Goal: Communication & Community: Connect with others

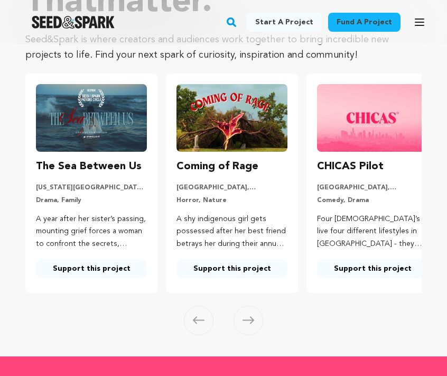
scroll to position [127, 0]
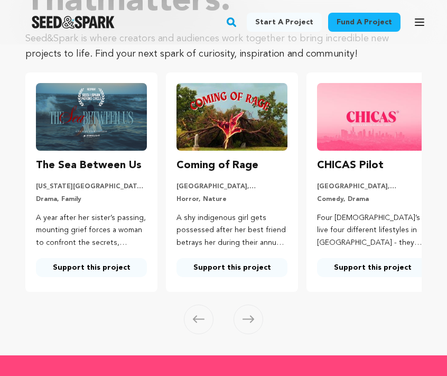
click at [251, 315] on icon at bounding box center [249, 319] width 12 height 8
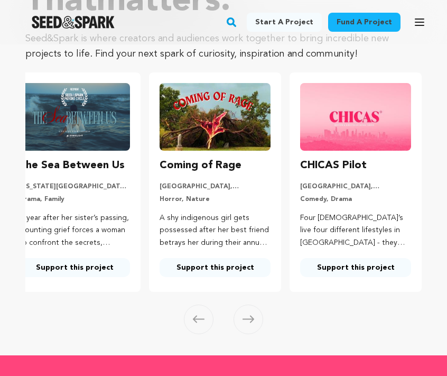
click at [251, 315] on icon at bounding box center [249, 319] width 12 height 8
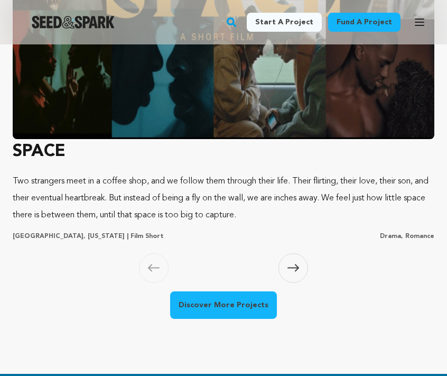
scroll to position [1092, 0]
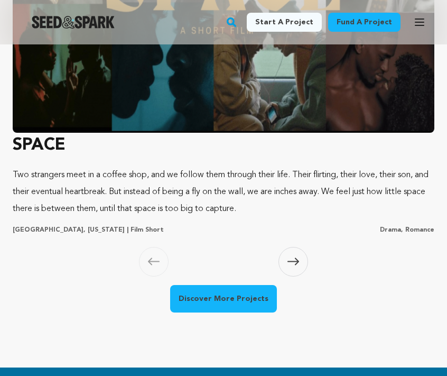
click at [291, 250] on span at bounding box center [294, 262] width 30 height 30
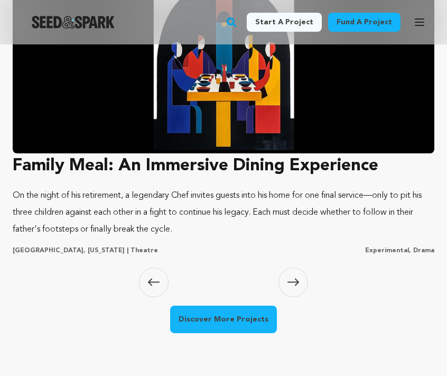
scroll to position [1073, 0]
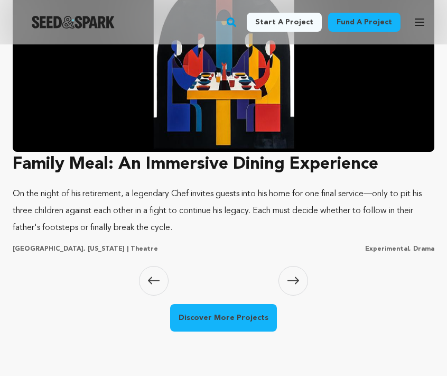
click at [292, 270] on span at bounding box center [294, 281] width 30 height 30
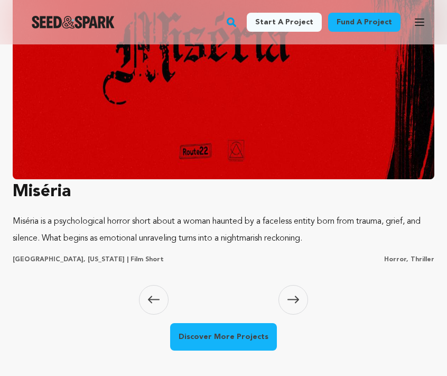
scroll to position [1054, 0]
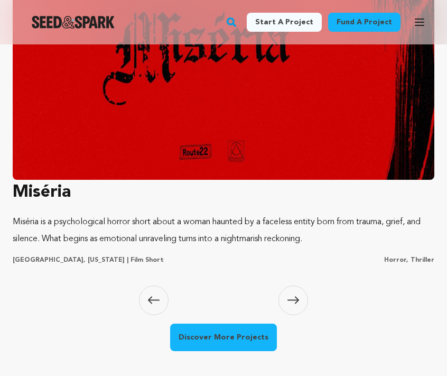
click at [294, 290] on span at bounding box center [294, 301] width 30 height 30
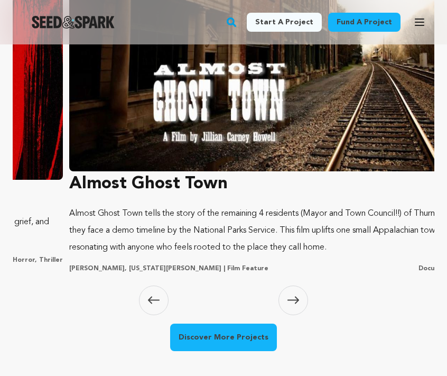
scroll to position [0, 1285]
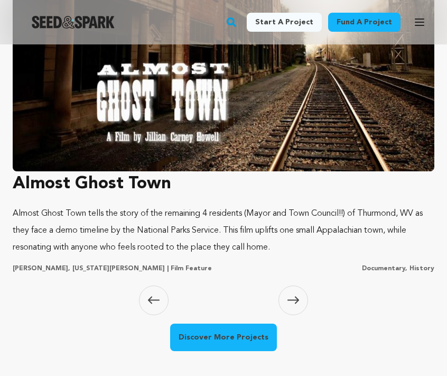
click at [294, 290] on span at bounding box center [294, 301] width 30 height 30
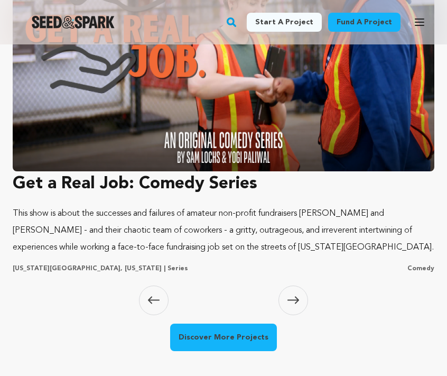
click at [294, 290] on span at bounding box center [294, 301] width 30 height 30
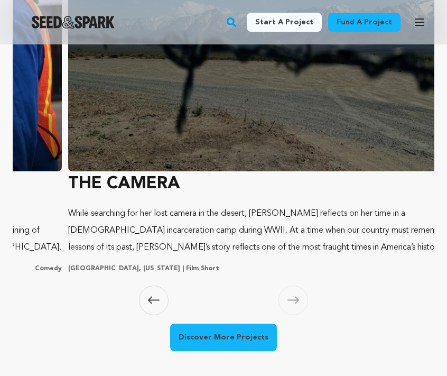
scroll to position [0, 2142]
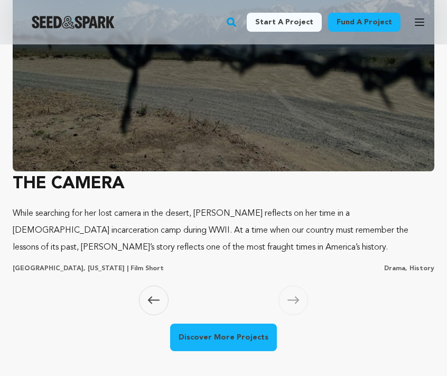
click at [294, 290] on span at bounding box center [294, 301] width 30 height 30
click at [231, 340] on link "Discover More Projects" at bounding box center [223, 338] width 107 height 28
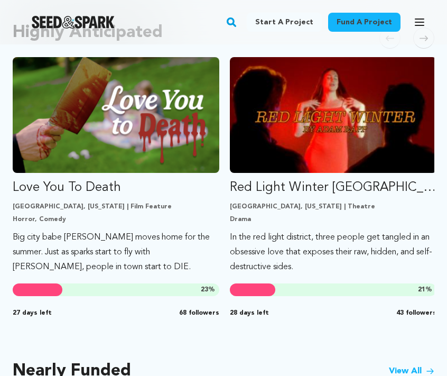
scroll to position [628, 0]
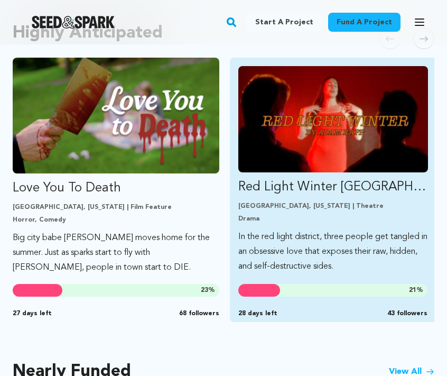
click at [323, 187] on p "Red Light Winter [GEOGRAPHIC_DATA]" at bounding box center [334, 187] width 190 height 17
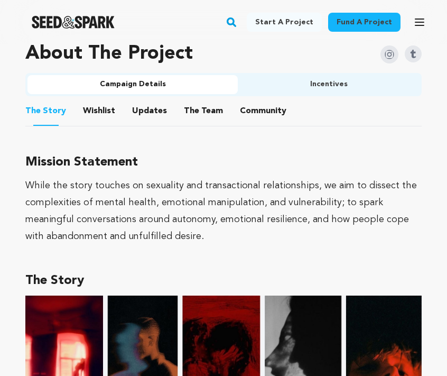
scroll to position [673, 0]
click at [259, 108] on button "Community" at bounding box center [263, 112] width 25 height 25
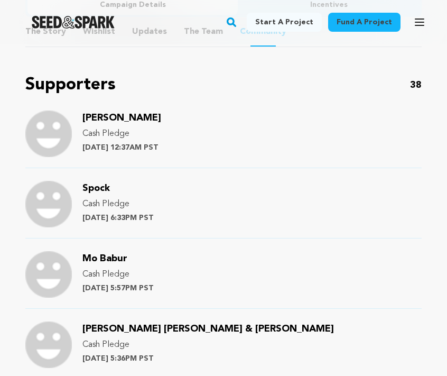
scroll to position [752, 0]
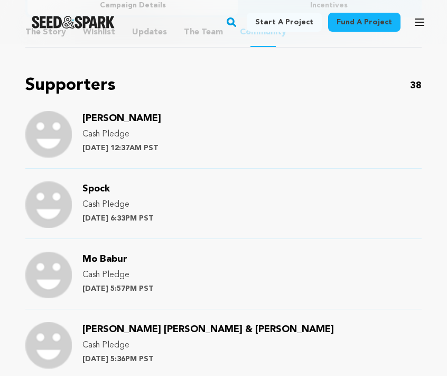
click at [88, 119] on span "[PERSON_NAME]" at bounding box center [122, 119] width 79 height 10
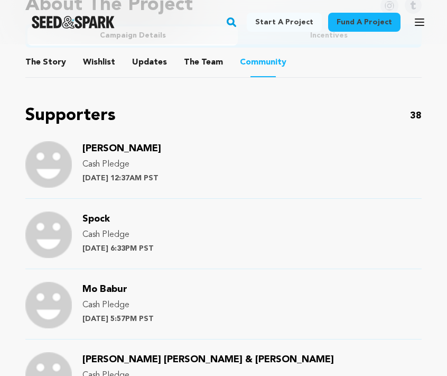
scroll to position [747, 0]
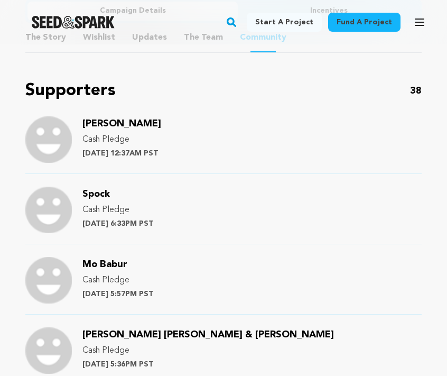
click at [92, 193] on span "Spock" at bounding box center [97, 194] width 28 height 10
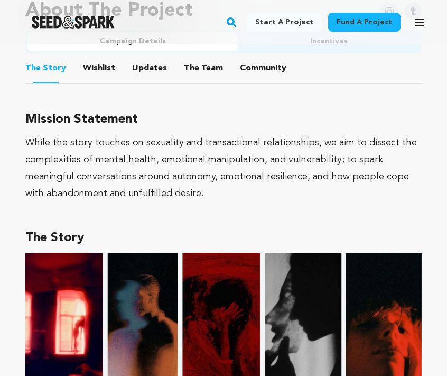
scroll to position [709, 0]
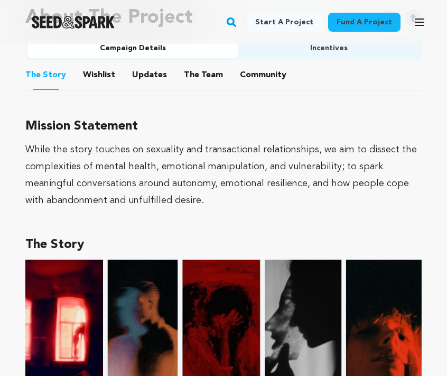
click at [262, 77] on button "Community" at bounding box center [263, 77] width 25 height 25
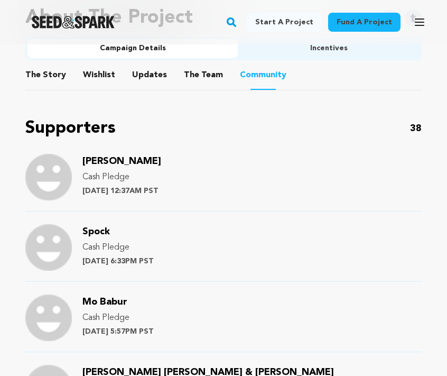
scroll to position [802, 0]
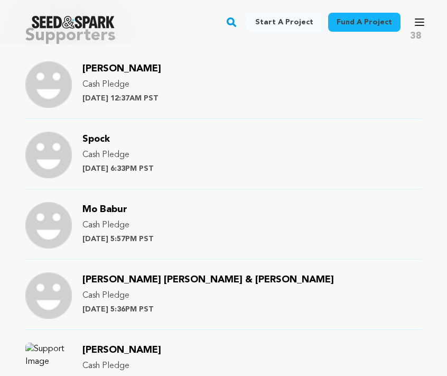
click at [110, 207] on span "Mo Babur" at bounding box center [105, 210] width 45 height 10
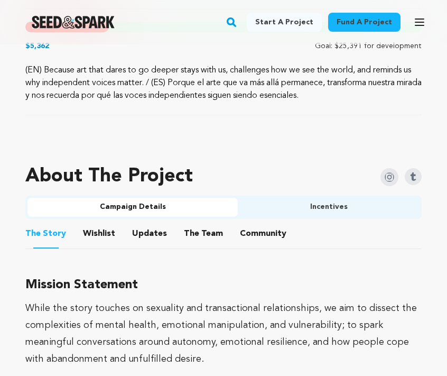
scroll to position [553, 0]
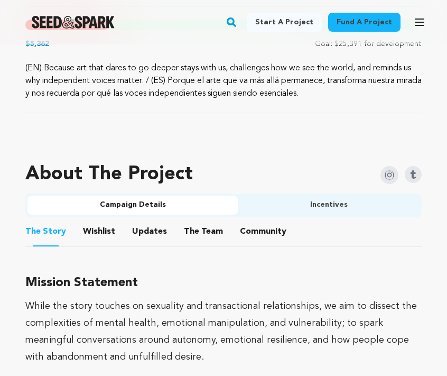
click at [251, 239] on button "Community" at bounding box center [263, 233] width 25 height 25
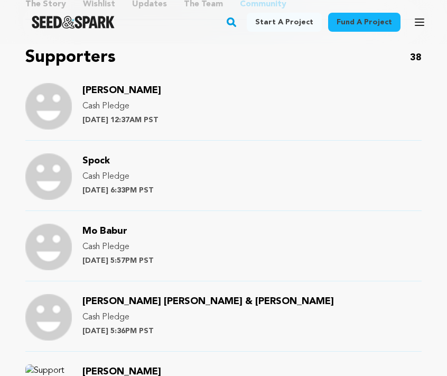
scroll to position [785, 0]
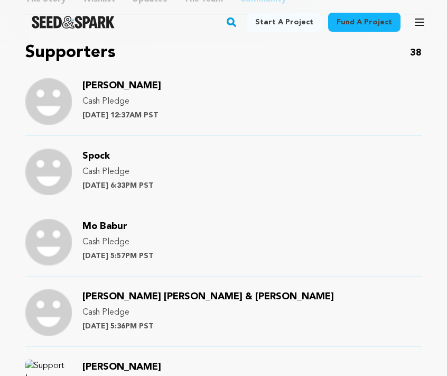
click at [131, 296] on span "[PERSON_NAME] [PERSON_NAME] & [PERSON_NAME]" at bounding box center [209, 297] width 252 height 10
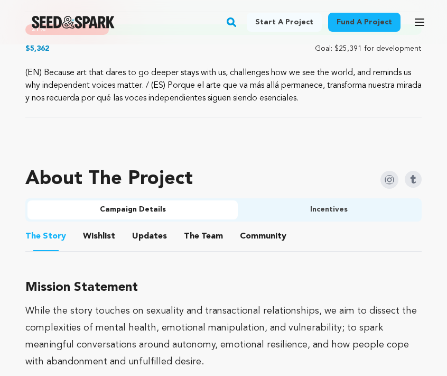
scroll to position [550, 0]
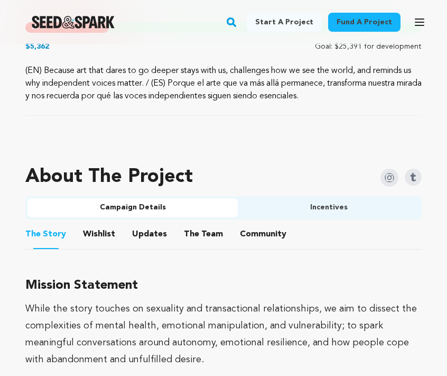
click at [265, 232] on button "Community" at bounding box center [263, 236] width 25 height 25
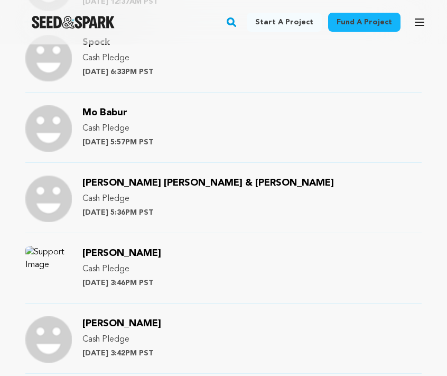
scroll to position [896, 0]
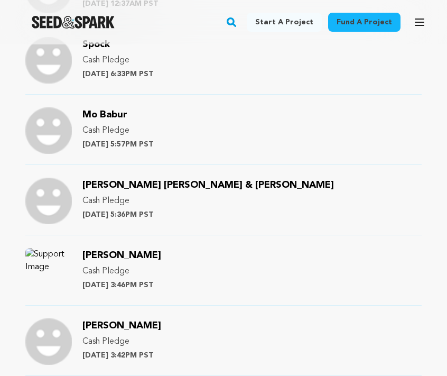
click at [131, 255] on span "[PERSON_NAME]" at bounding box center [122, 256] width 79 height 10
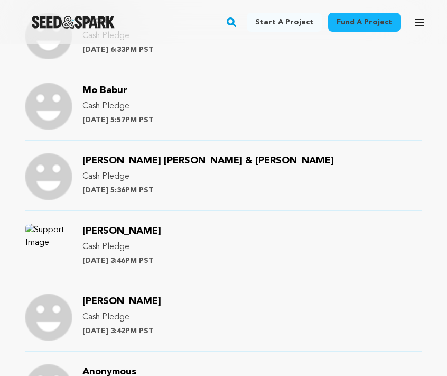
scroll to position [978, 0]
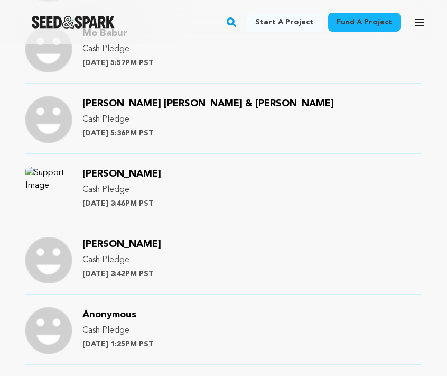
click at [93, 240] on span "[PERSON_NAME]" at bounding box center [122, 245] width 79 height 10
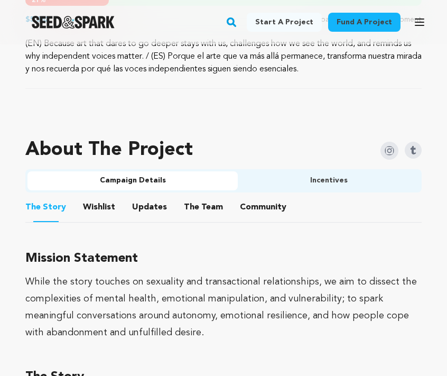
scroll to position [588, 0]
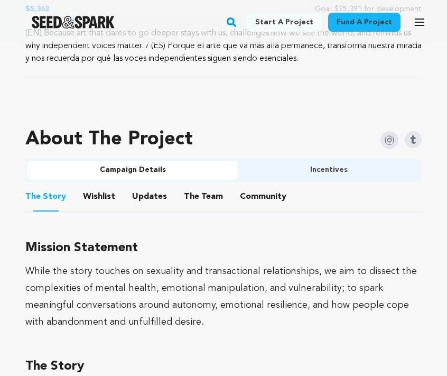
click at [264, 198] on button "Community" at bounding box center [263, 198] width 25 height 25
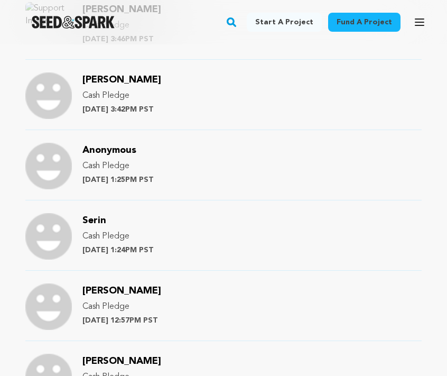
scroll to position [1128, 0]
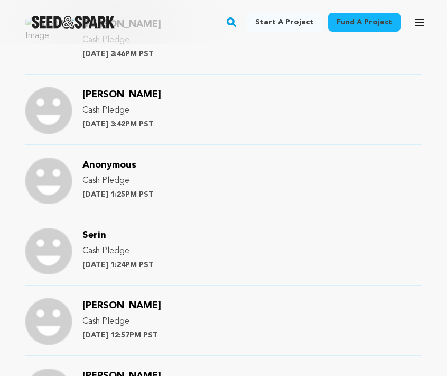
click at [99, 236] on span "Serin" at bounding box center [95, 236] width 24 height 10
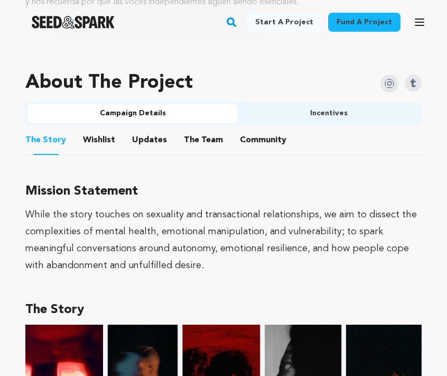
scroll to position [664, 0]
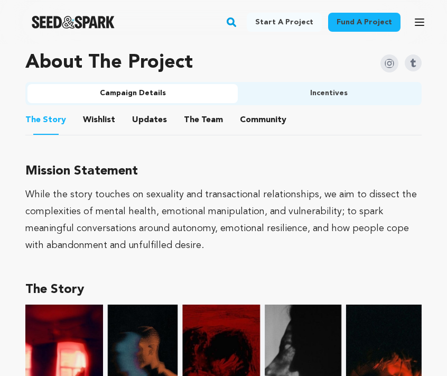
click at [261, 124] on button "Community" at bounding box center [263, 121] width 25 height 25
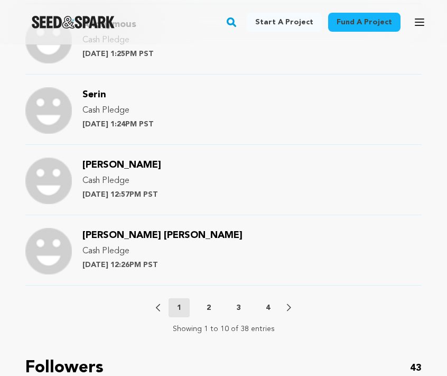
scroll to position [1273, 0]
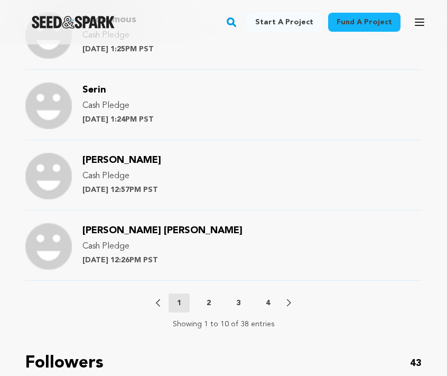
click at [103, 161] on span "[PERSON_NAME]" at bounding box center [122, 160] width 79 height 10
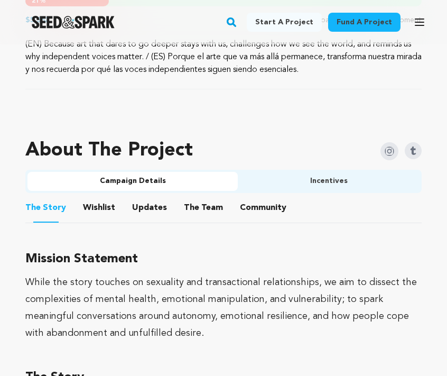
scroll to position [577, 0]
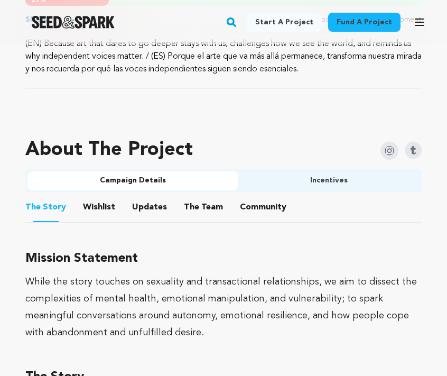
click at [260, 216] on button "Community" at bounding box center [263, 209] width 25 height 25
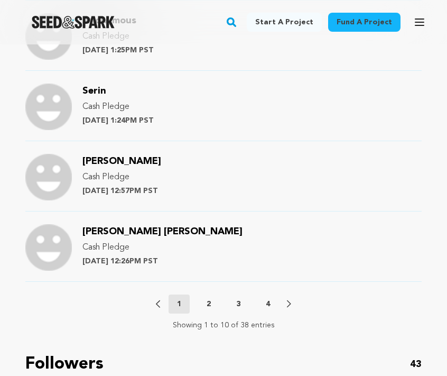
scroll to position [1265, 0]
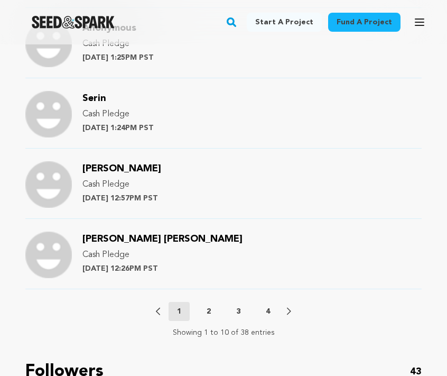
click at [166, 242] on span "[PERSON_NAME] [PERSON_NAME]" at bounding box center [163, 239] width 160 height 10
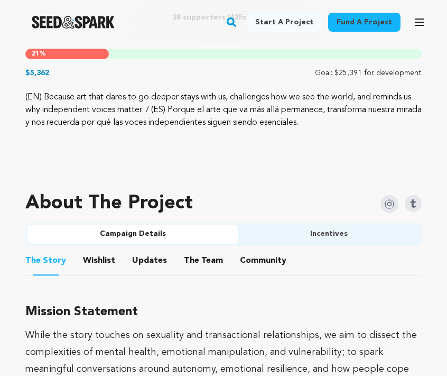
scroll to position [532, 0]
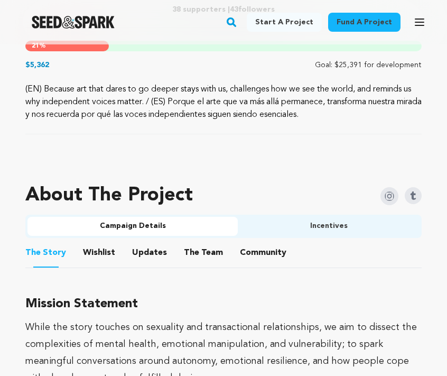
click at [253, 258] on button "Community" at bounding box center [263, 254] width 25 height 25
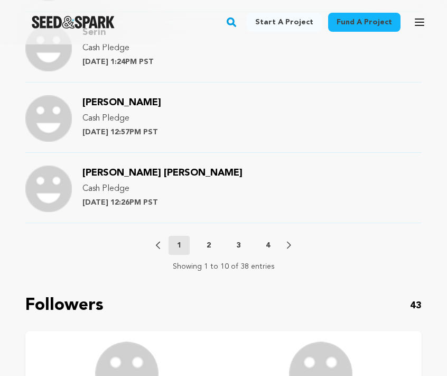
scroll to position [1368, 0]
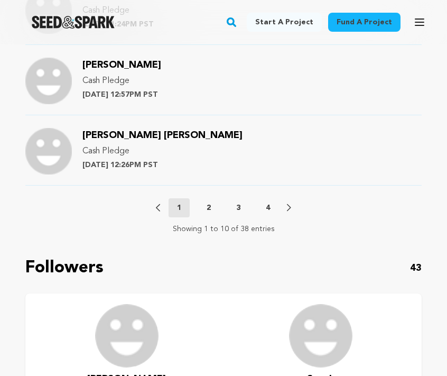
click at [210, 205] on p "2" at bounding box center [209, 208] width 4 height 11
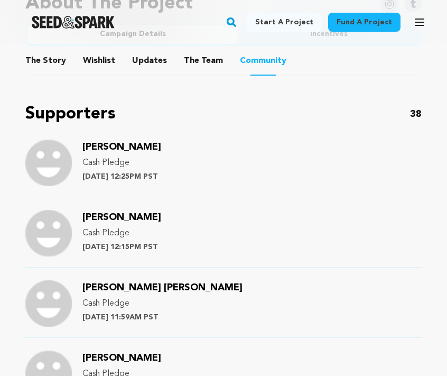
scroll to position [721, 0]
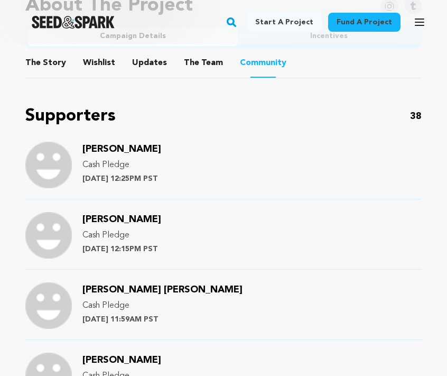
click at [133, 152] on span "[PERSON_NAME]" at bounding box center [122, 149] width 79 height 10
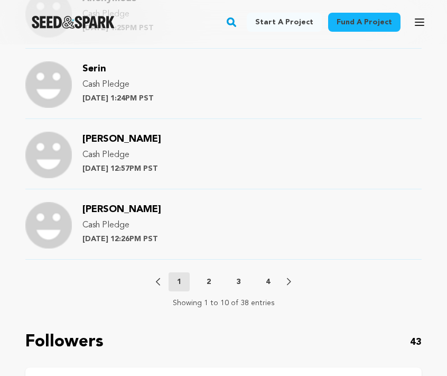
scroll to position [1290, 0]
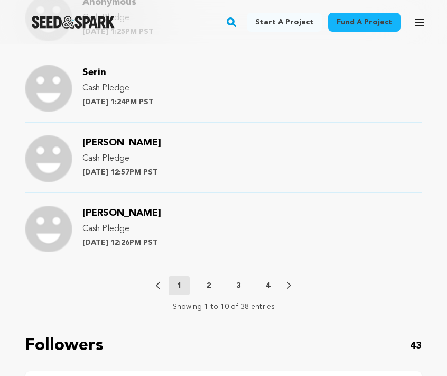
click at [208, 283] on p "2" at bounding box center [209, 285] width 4 height 11
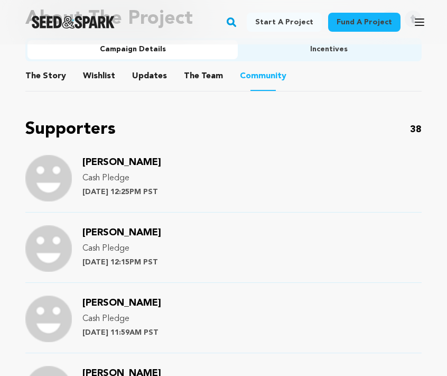
scroll to position [713, 0]
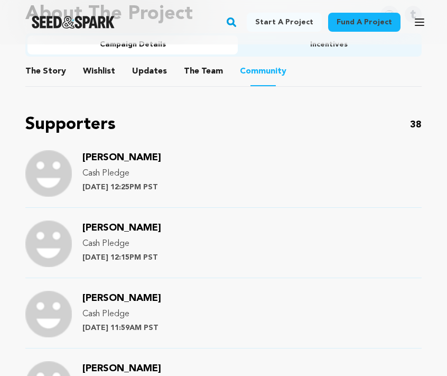
click at [118, 227] on span "[PERSON_NAME]" at bounding box center [122, 228] width 79 height 10
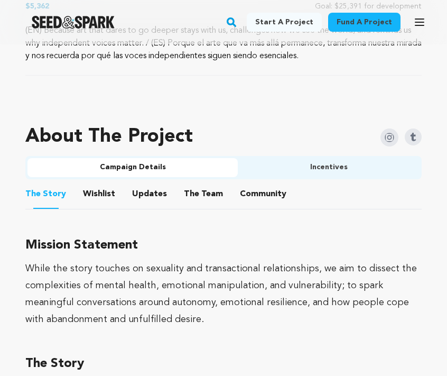
scroll to position [681, 0]
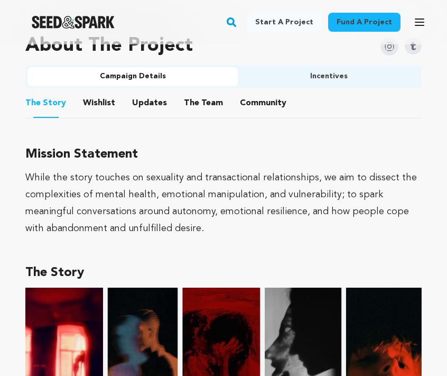
click at [264, 103] on button "Community" at bounding box center [263, 105] width 25 height 25
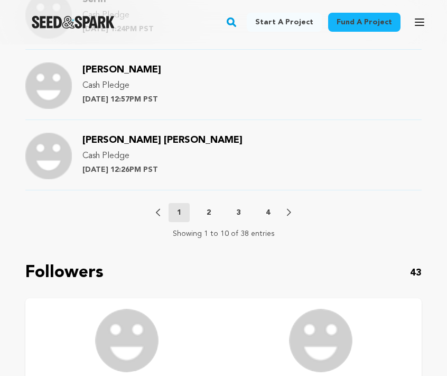
scroll to position [1377, 0]
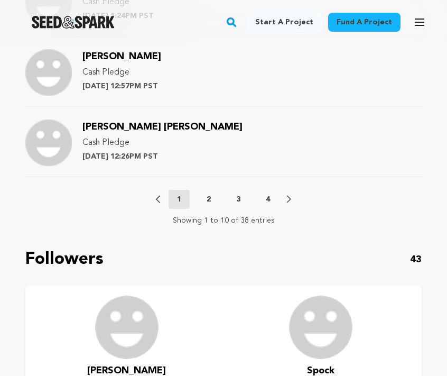
click at [209, 200] on p "2" at bounding box center [209, 199] width 4 height 11
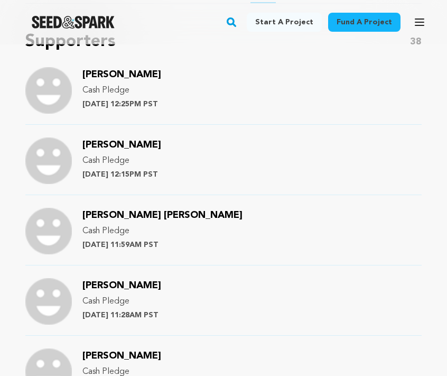
scroll to position [796, 0]
click at [134, 144] on span "[PERSON_NAME]" at bounding box center [122, 145] width 79 height 10
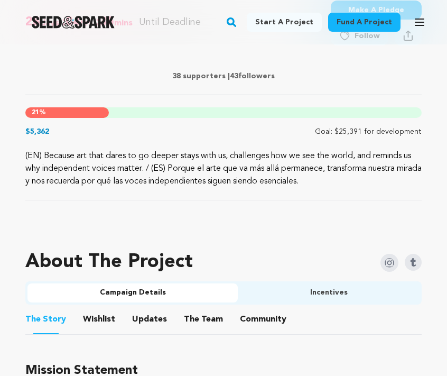
scroll to position [466, 0]
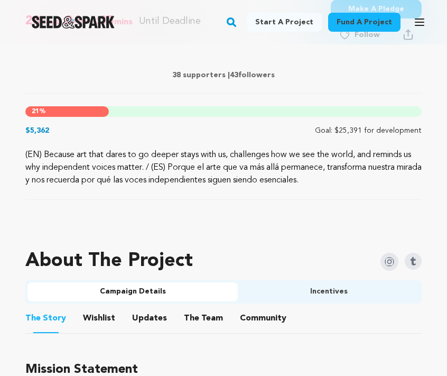
click at [251, 316] on button "Community" at bounding box center [263, 320] width 25 height 25
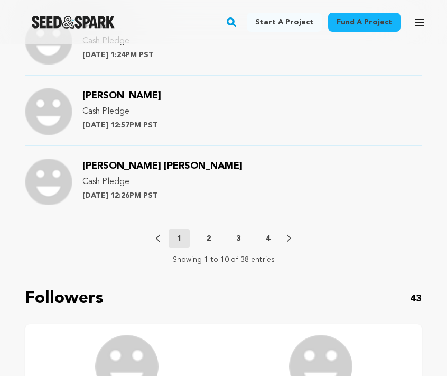
scroll to position [1328, 0]
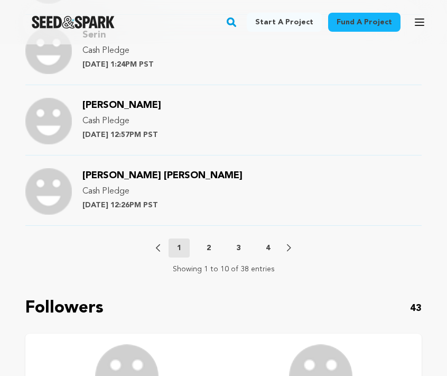
click at [207, 252] on p "2" at bounding box center [209, 248] width 4 height 11
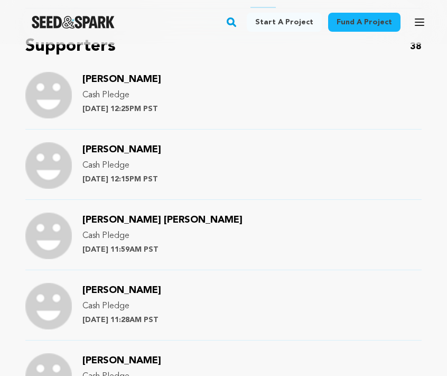
scroll to position [789, 0]
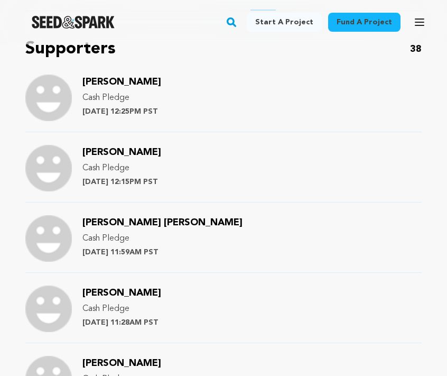
click at [164, 224] on span "[PERSON_NAME] [PERSON_NAME]" at bounding box center [163, 223] width 160 height 10
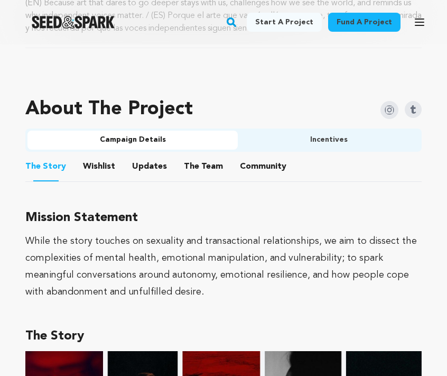
scroll to position [653, 0]
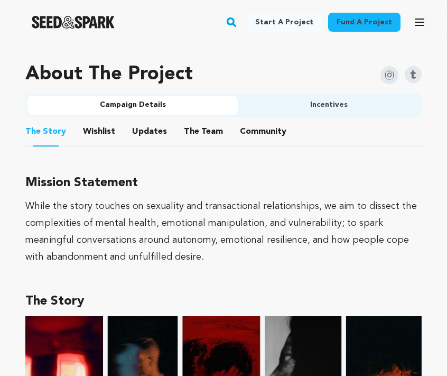
click at [253, 130] on button "Community" at bounding box center [263, 133] width 25 height 25
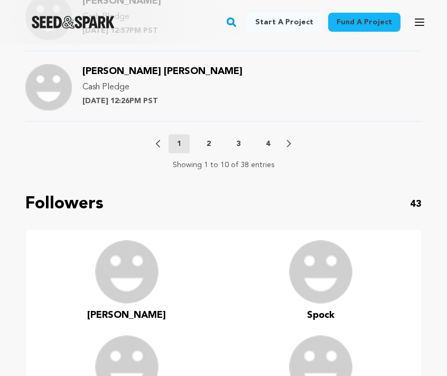
scroll to position [1444, 0]
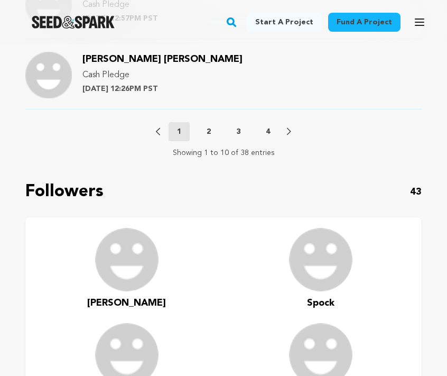
click at [210, 134] on p "2" at bounding box center [209, 131] width 4 height 11
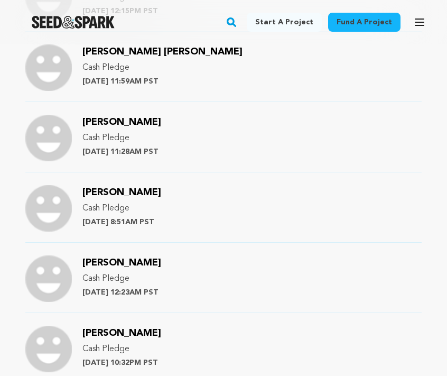
scroll to position [962, 0]
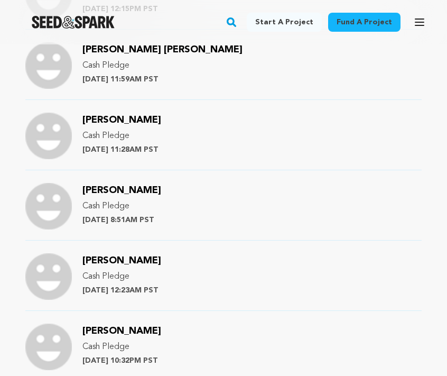
click at [99, 120] on span "[PERSON_NAME]" at bounding box center [122, 120] width 79 height 10
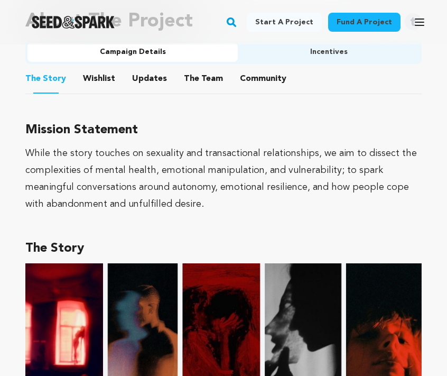
scroll to position [694, 0]
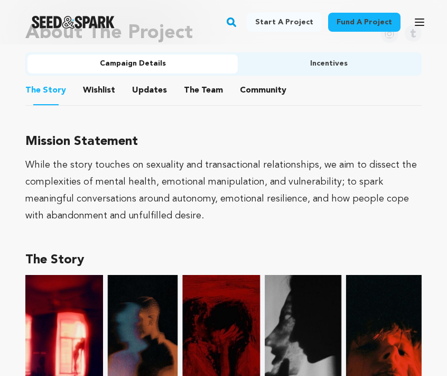
click at [262, 96] on button "Community" at bounding box center [263, 92] width 25 height 25
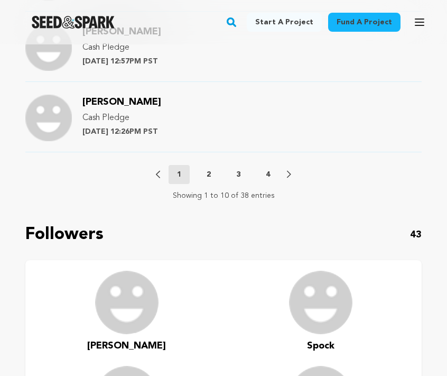
scroll to position [1404, 0]
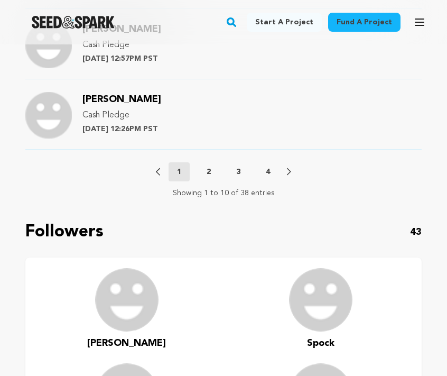
click at [209, 172] on p "2" at bounding box center [209, 172] width 4 height 11
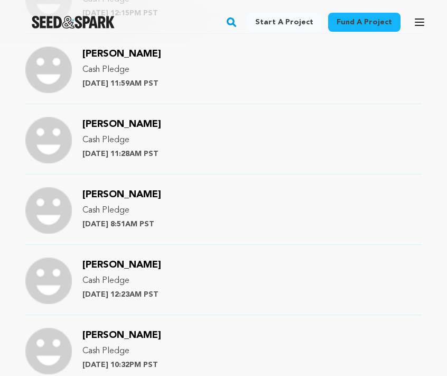
scroll to position [957, 0]
click at [106, 196] on span "[PERSON_NAME]" at bounding box center [122, 195] width 79 height 10
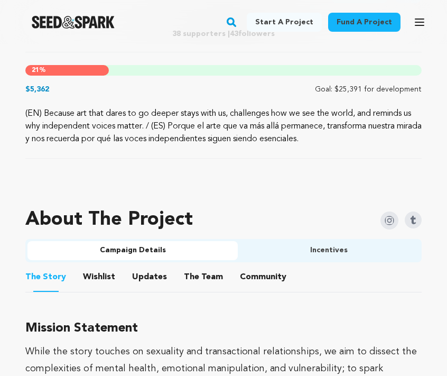
scroll to position [508, 0]
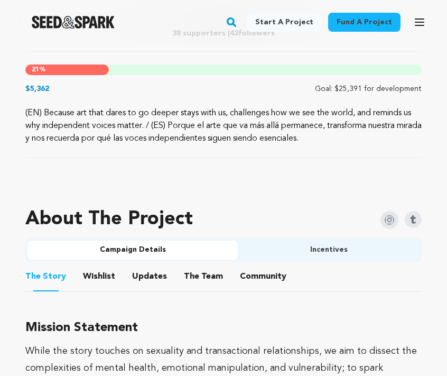
click at [253, 280] on button "Community" at bounding box center [263, 278] width 25 height 25
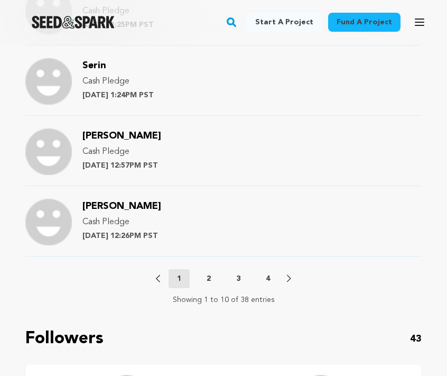
scroll to position [1303, 0]
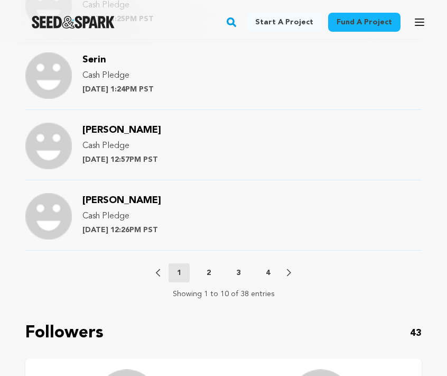
click at [205, 268] on button "2" at bounding box center [208, 273] width 21 height 11
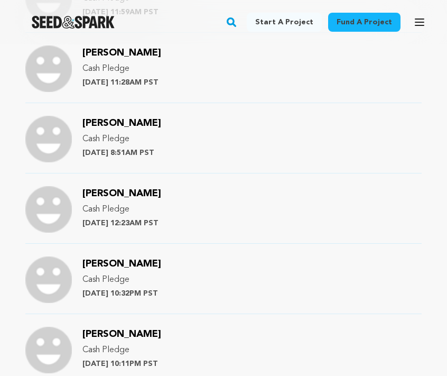
scroll to position [1029, 0]
click at [129, 191] on span "[PERSON_NAME]" at bounding box center [122, 193] width 79 height 10
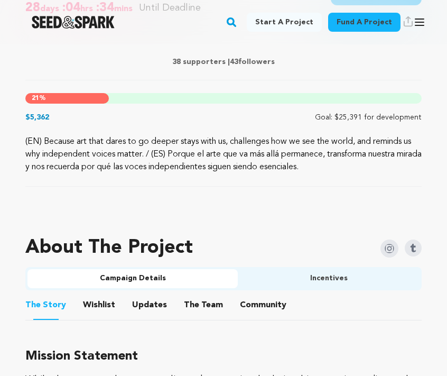
scroll to position [502, 0]
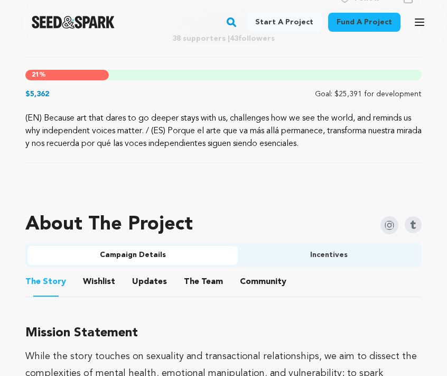
click at [266, 283] on button "Community" at bounding box center [263, 283] width 25 height 25
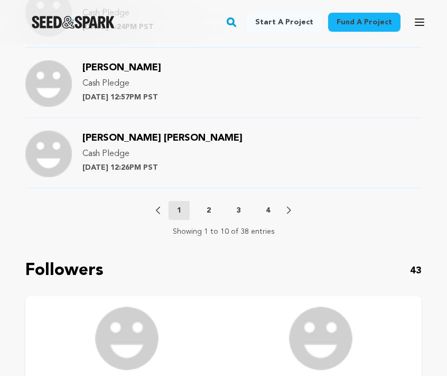
scroll to position [1357, 0]
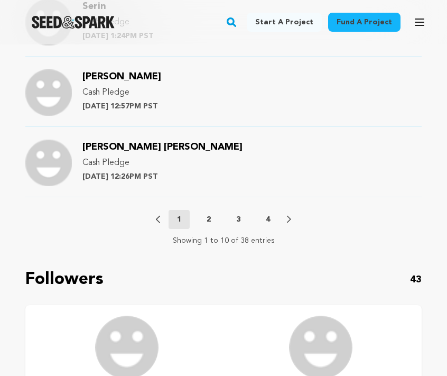
click at [210, 216] on p "2" at bounding box center [209, 219] width 4 height 11
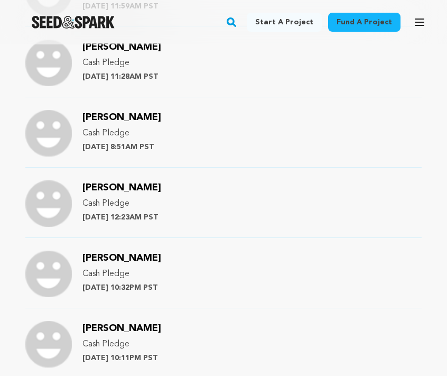
scroll to position [1035, 0]
click at [94, 262] on div "Diego Noll Cash Pledge Tuesday August 19th at 10:32PM PST" at bounding box center [122, 274] width 79 height 47
click at [97, 258] on span "[PERSON_NAME]" at bounding box center [122, 258] width 79 height 10
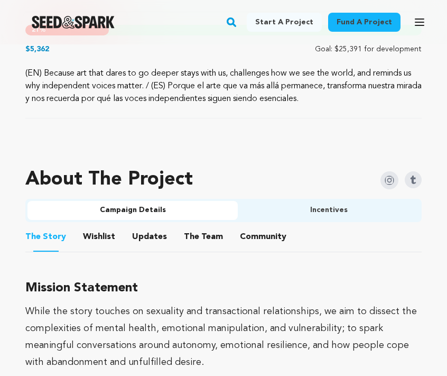
scroll to position [556, 0]
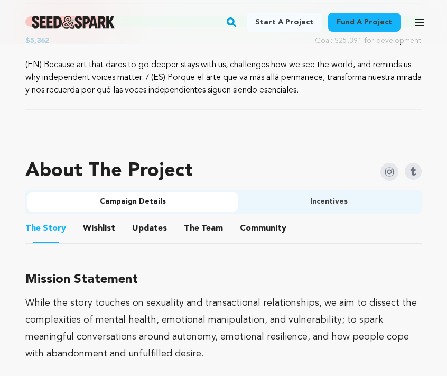
click at [257, 228] on button "Community" at bounding box center [263, 230] width 25 height 25
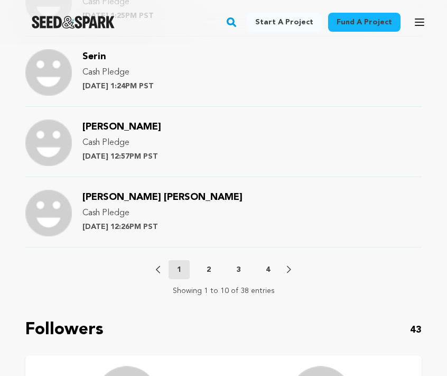
scroll to position [1328, 0]
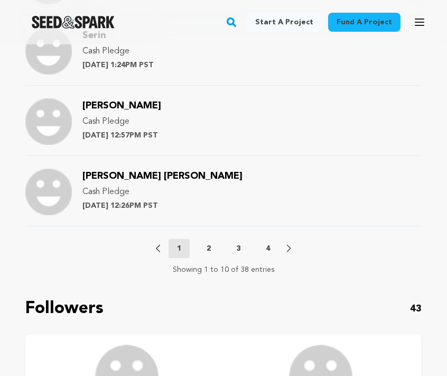
click at [209, 247] on p "2" at bounding box center [209, 248] width 4 height 11
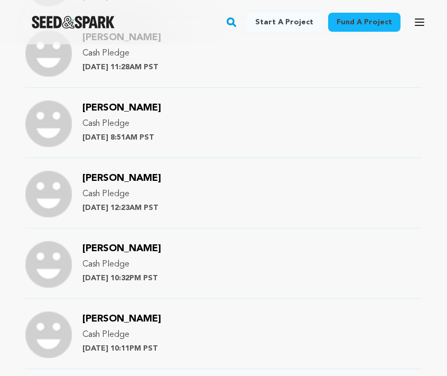
scroll to position [1044, 0]
click at [100, 318] on span "Chandni Shah" at bounding box center [122, 319] width 79 height 10
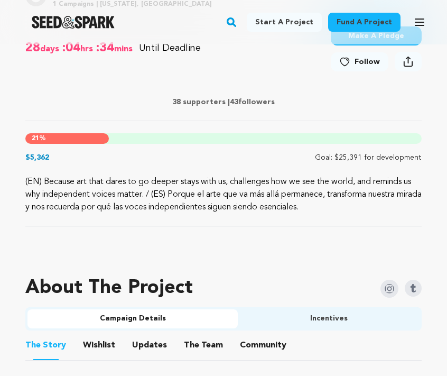
scroll to position [445, 0]
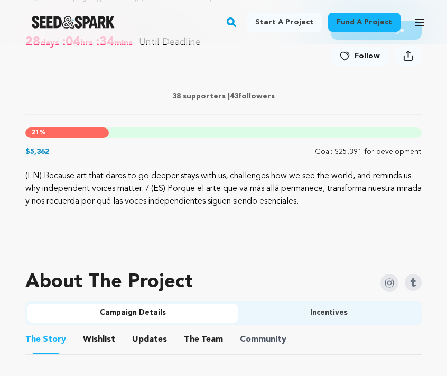
click at [240, 345] on span "Community" at bounding box center [263, 339] width 47 height 13
click at [254, 337] on button "Community" at bounding box center [263, 341] width 25 height 25
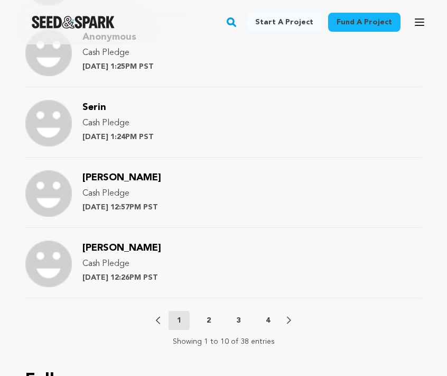
scroll to position [1256, 0]
click at [213, 317] on button "2" at bounding box center [208, 320] width 21 height 11
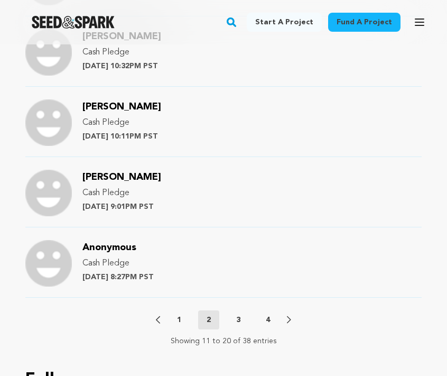
click at [101, 177] on span "[PERSON_NAME] [PERSON_NAME]" at bounding box center [122, 177] width 79 height 10
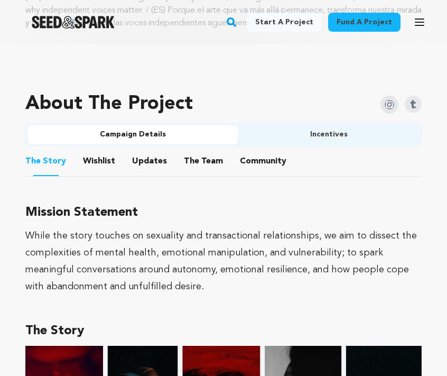
scroll to position [625, 0]
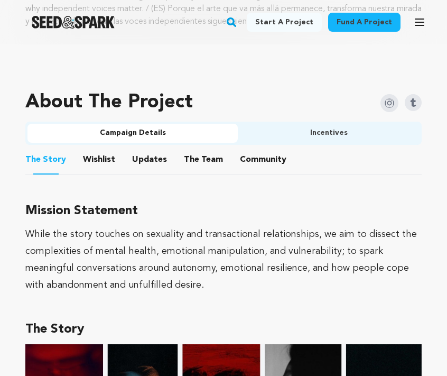
click at [254, 157] on button "Community" at bounding box center [263, 161] width 25 height 25
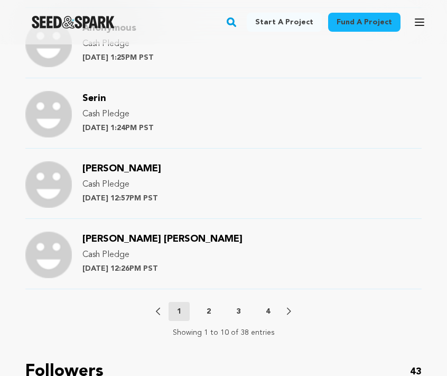
scroll to position [1267, 0]
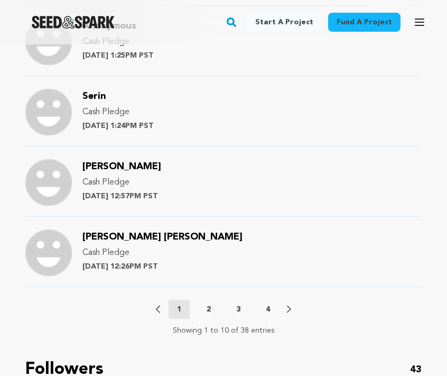
click at [207, 309] on p "2" at bounding box center [209, 309] width 4 height 11
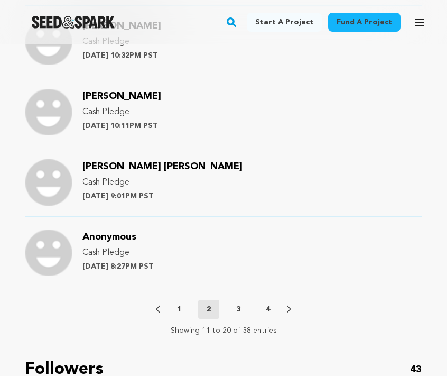
click at [234, 308] on button "3" at bounding box center [238, 309] width 21 height 11
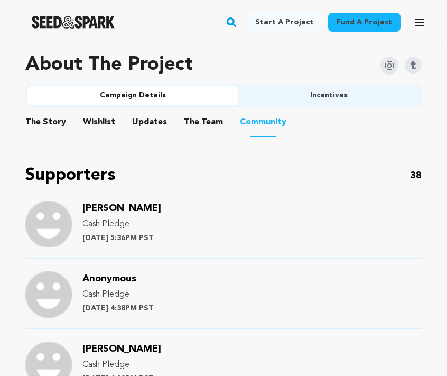
scroll to position [663, 0]
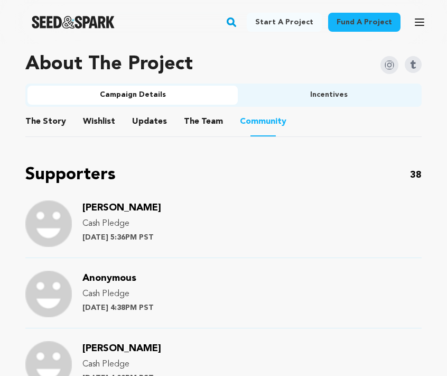
click at [126, 208] on span "[PERSON_NAME]" at bounding box center [122, 208] width 79 height 10
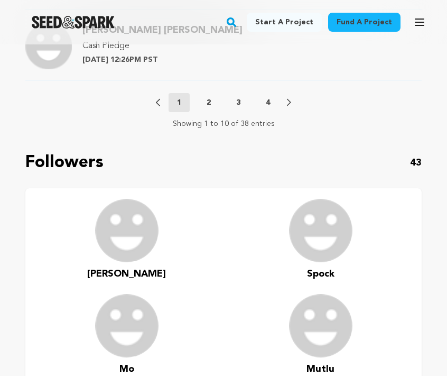
scroll to position [1476, 0]
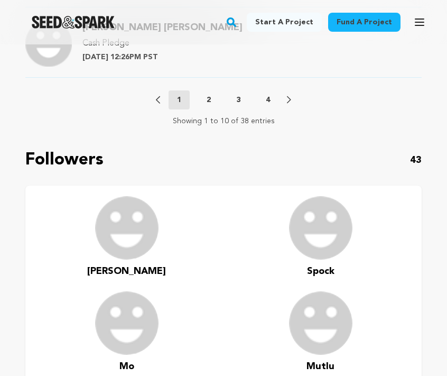
click at [236, 96] on p "3" at bounding box center [238, 100] width 4 height 11
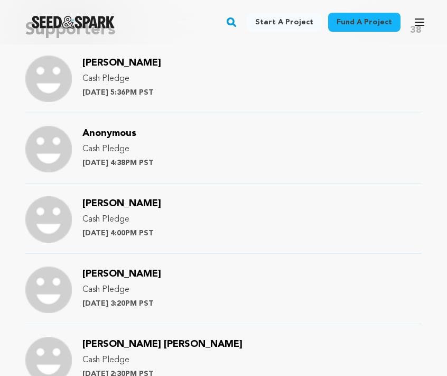
scroll to position [808, 0]
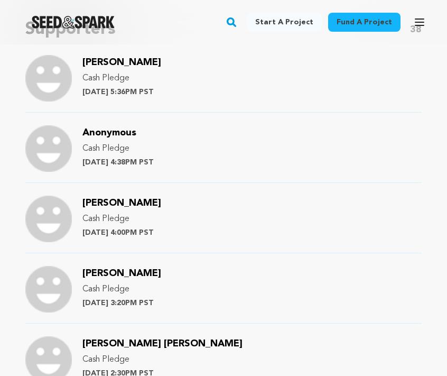
click at [104, 203] on span "[PERSON_NAME]" at bounding box center [122, 203] width 79 height 10
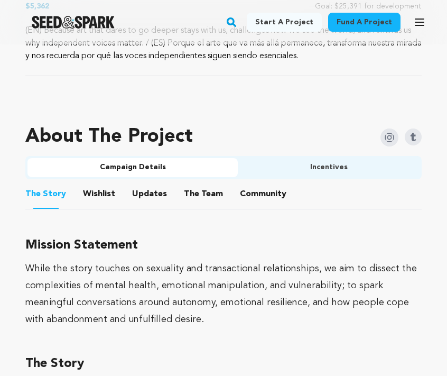
scroll to position [618, 0]
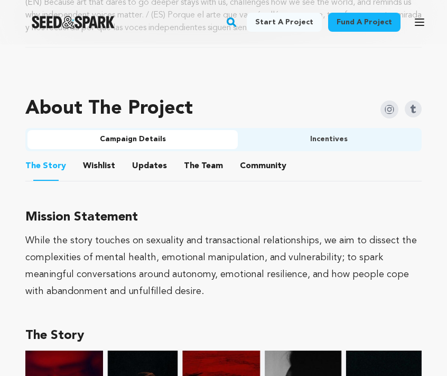
click at [259, 165] on button "Community" at bounding box center [263, 167] width 25 height 25
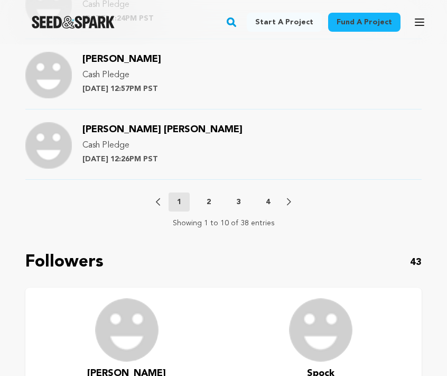
scroll to position [1344, 0]
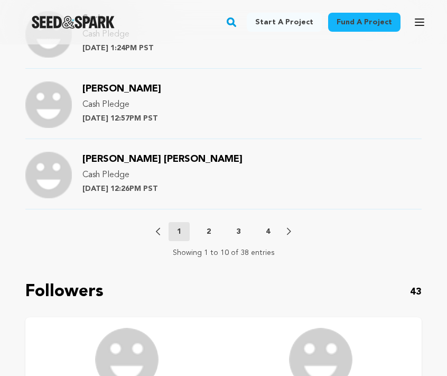
click at [235, 233] on button "3" at bounding box center [238, 231] width 21 height 11
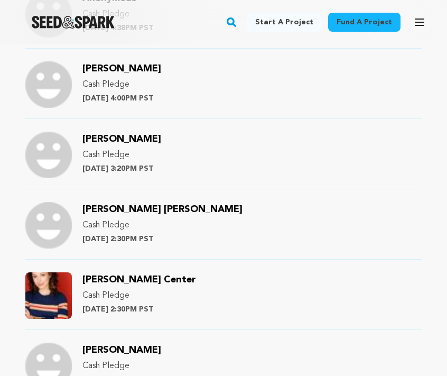
scroll to position [942, 0]
click at [123, 139] on span "[PERSON_NAME]" at bounding box center [122, 139] width 79 height 10
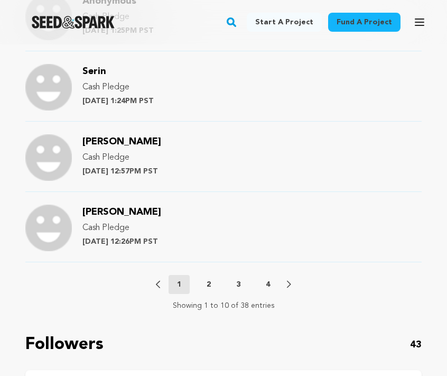
scroll to position [1292, 0]
click at [239, 282] on p "3" at bounding box center [238, 284] width 4 height 11
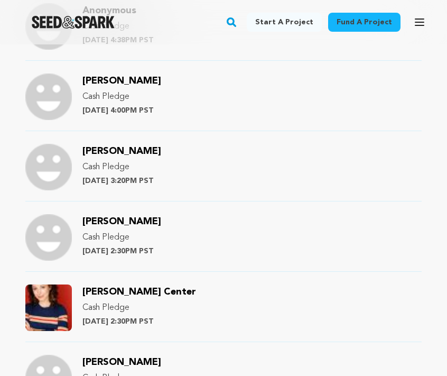
scroll to position [932, 0]
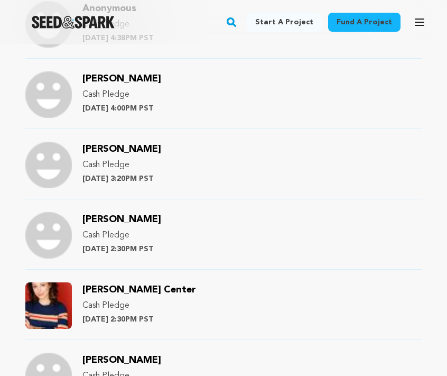
click at [114, 148] on span "[PERSON_NAME]" at bounding box center [122, 149] width 79 height 10
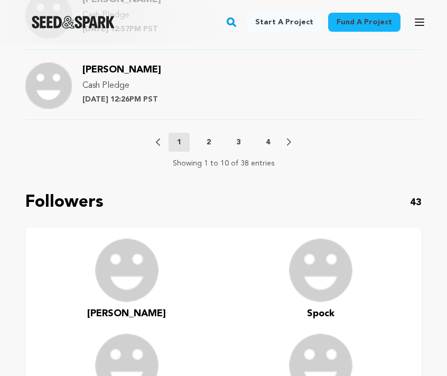
scroll to position [1461, 0]
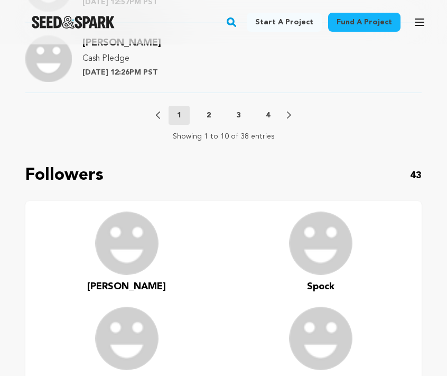
click at [239, 117] on p "3" at bounding box center [238, 115] width 4 height 11
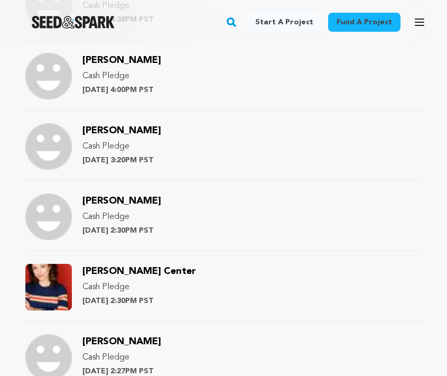
scroll to position [951, 0]
click at [129, 198] on span "[PERSON_NAME]" at bounding box center [122, 201] width 79 height 10
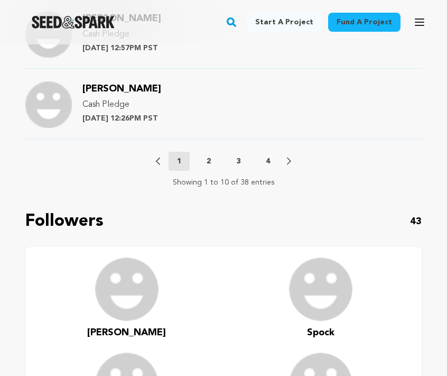
scroll to position [1412, 0]
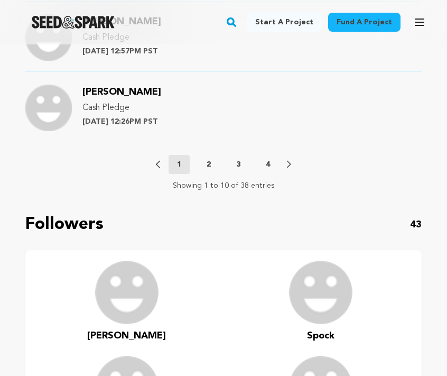
click at [236, 164] on p "3" at bounding box center [238, 164] width 4 height 11
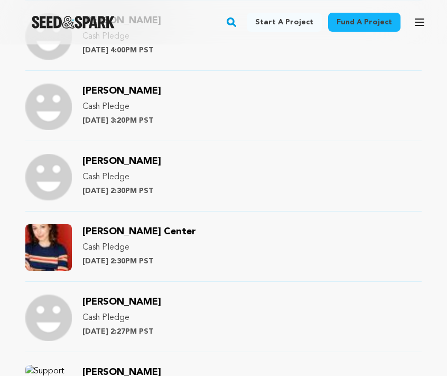
scroll to position [980, 0]
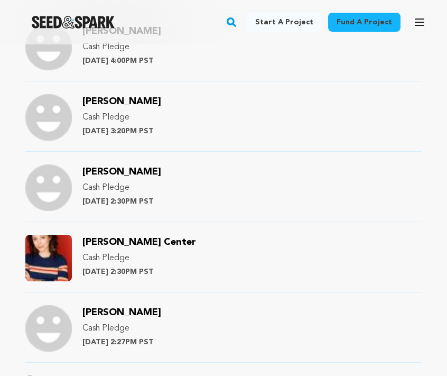
click at [130, 172] on span "Simon J O Martin" at bounding box center [122, 172] width 79 height 10
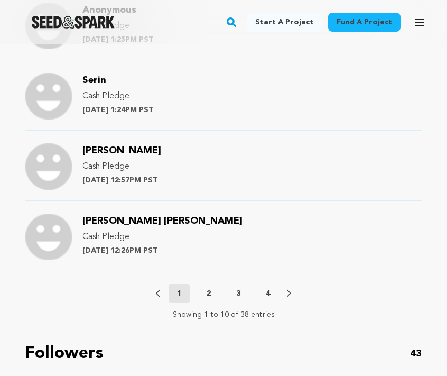
scroll to position [1251, 0]
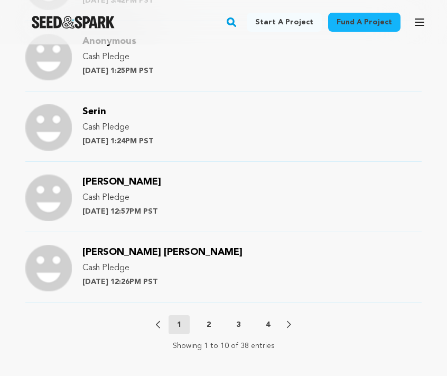
click at [235, 323] on button "3" at bounding box center [238, 324] width 21 height 11
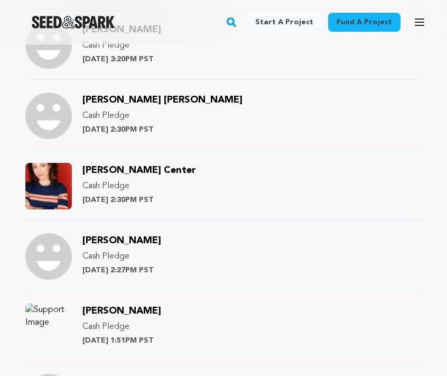
scroll to position [1040, 0]
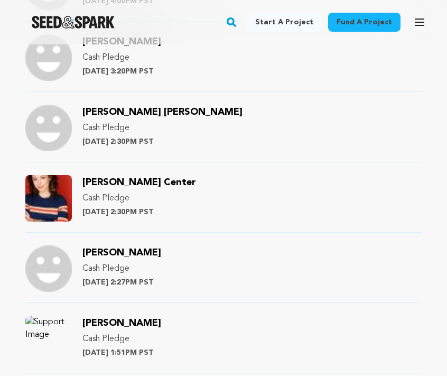
click at [117, 185] on span "[PERSON_NAME] Center" at bounding box center [140, 183] width 114 height 10
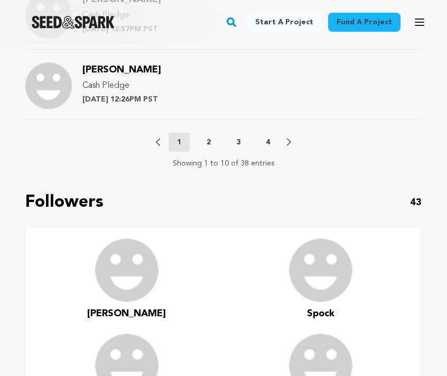
scroll to position [1409, 0]
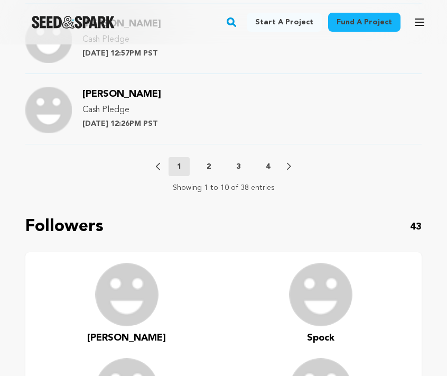
click at [241, 162] on button "3" at bounding box center [238, 166] width 21 height 11
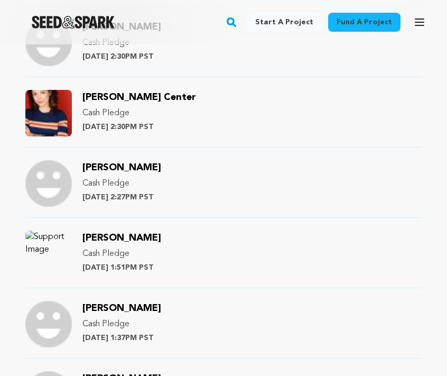
scroll to position [1148, 0]
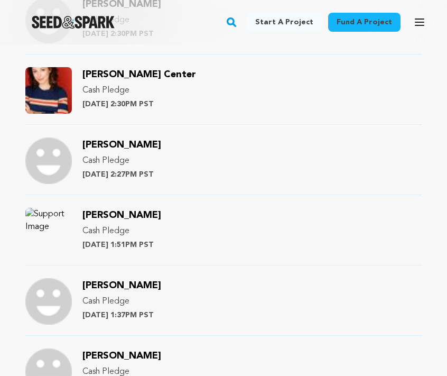
click at [133, 142] on span "[PERSON_NAME]" at bounding box center [122, 145] width 79 height 10
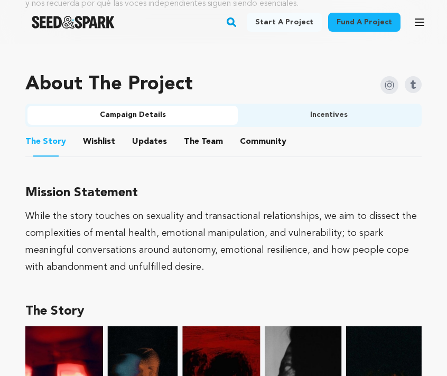
scroll to position [664, 0]
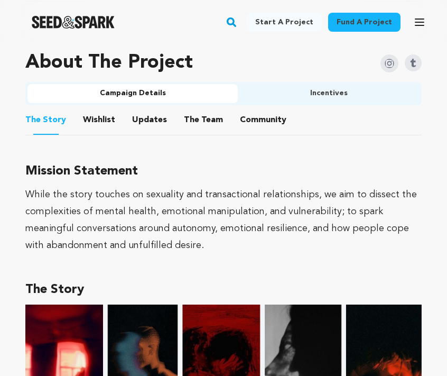
click at [258, 115] on button "Community" at bounding box center [263, 121] width 25 height 25
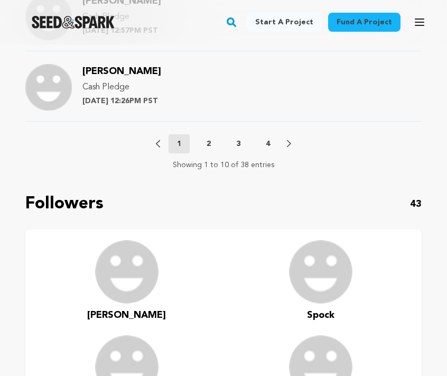
scroll to position [1430, 0]
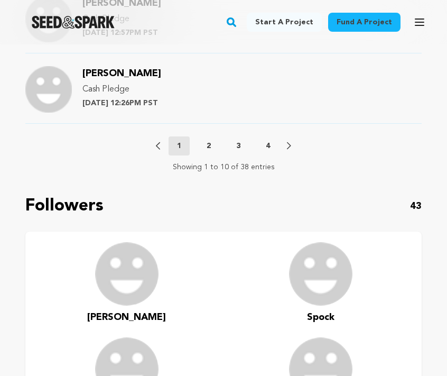
click at [241, 147] on p "3" at bounding box center [238, 146] width 4 height 11
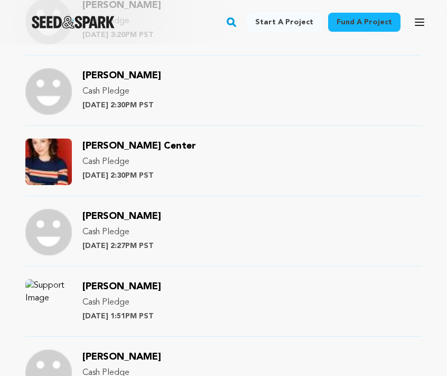
scroll to position [1121, 0]
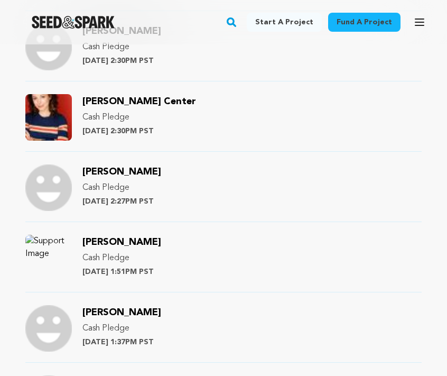
click at [142, 242] on span "[PERSON_NAME]" at bounding box center [122, 242] width 79 height 10
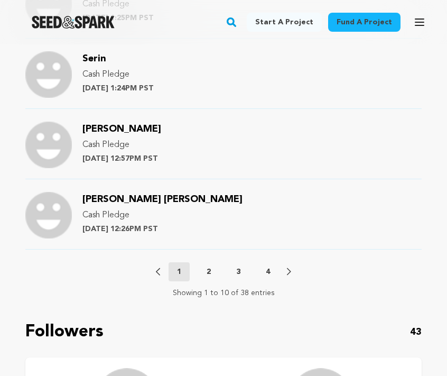
scroll to position [1436, 0]
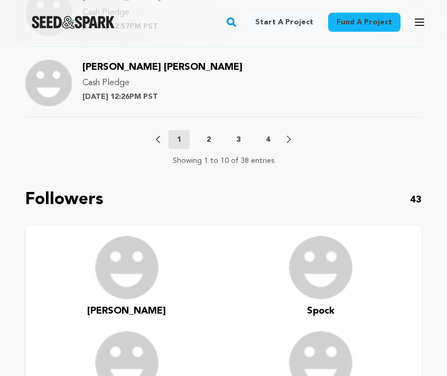
click at [238, 139] on p "3" at bounding box center [238, 139] width 4 height 11
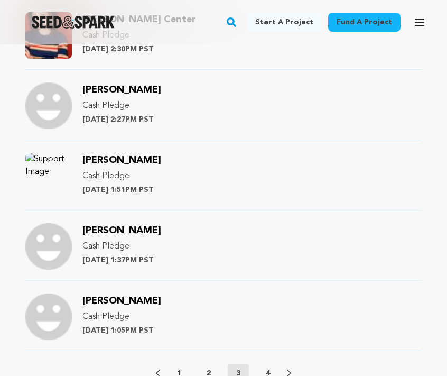
scroll to position [1213, 0]
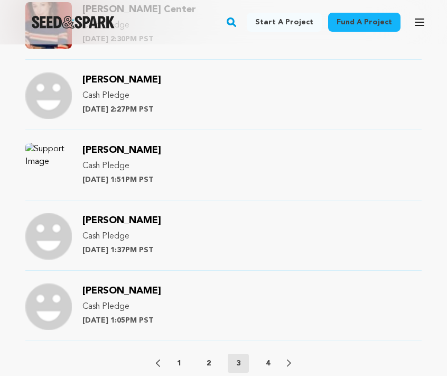
click at [133, 222] on span "[PERSON_NAME]" at bounding box center [122, 221] width 79 height 10
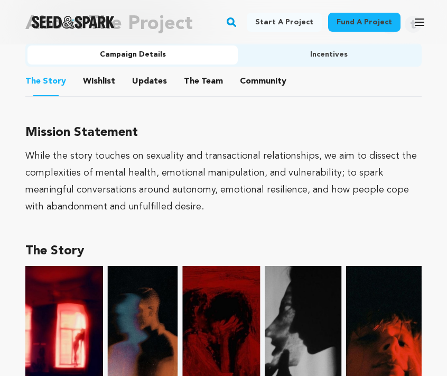
scroll to position [702, 0]
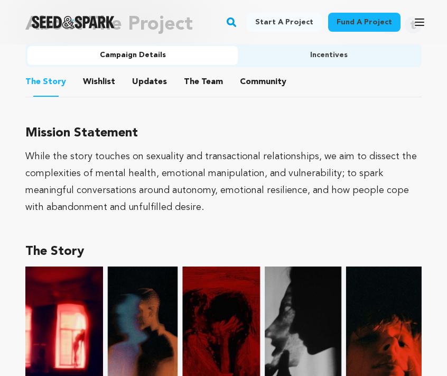
click at [253, 90] on button "Community" at bounding box center [263, 83] width 25 height 25
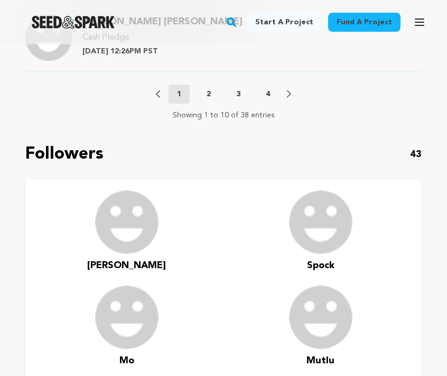
scroll to position [1476, 0]
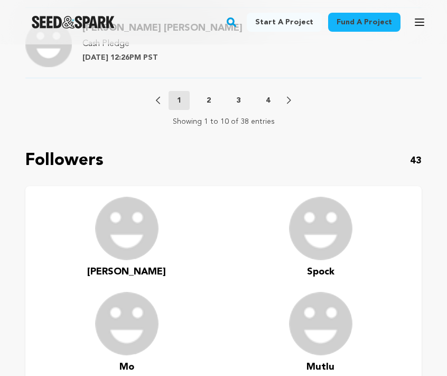
click at [240, 101] on p "3" at bounding box center [238, 100] width 4 height 11
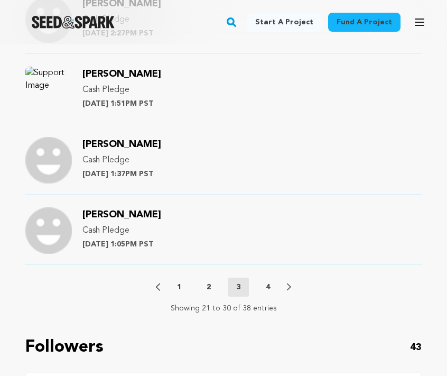
scroll to position [1289, 0]
click at [149, 213] on span "[PERSON_NAME]" at bounding box center [122, 215] width 79 height 10
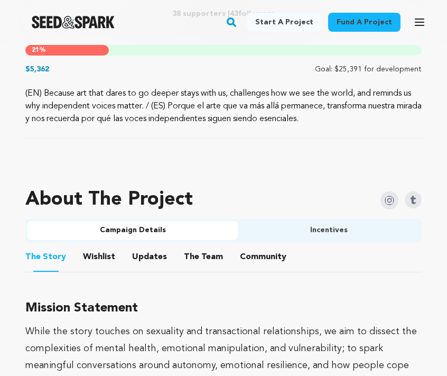
scroll to position [591, 0]
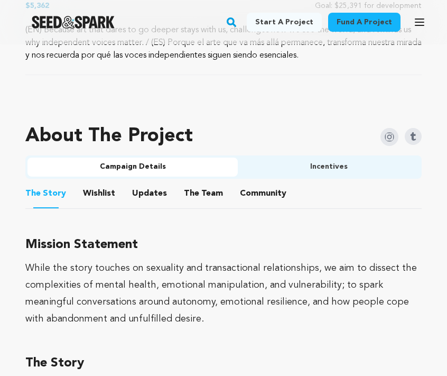
click at [254, 195] on button "Community" at bounding box center [263, 195] width 25 height 25
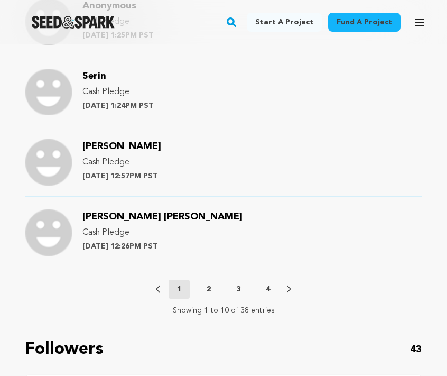
scroll to position [1286, 0]
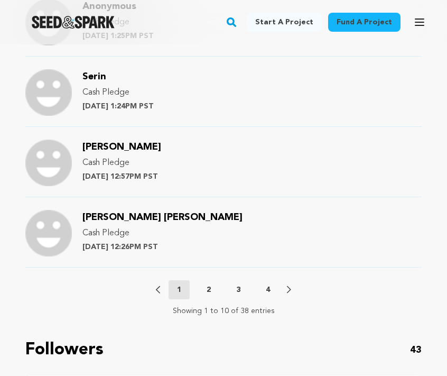
click at [267, 288] on p "4" at bounding box center [268, 290] width 4 height 11
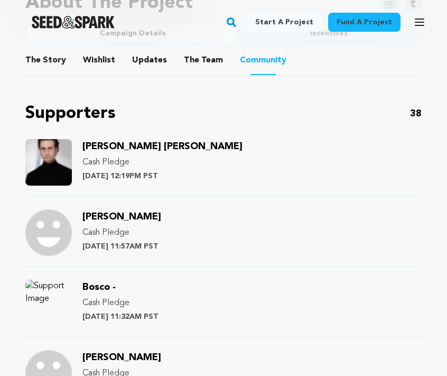
scroll to position [716, 0]
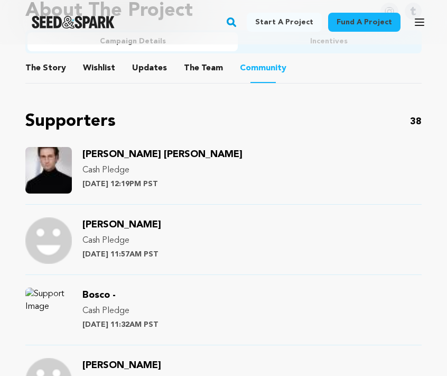
click at [141, 154] on span "[PERSON_NAME] [PERSON_NAME]" at bounding box center [163, 155] width 160 height 10
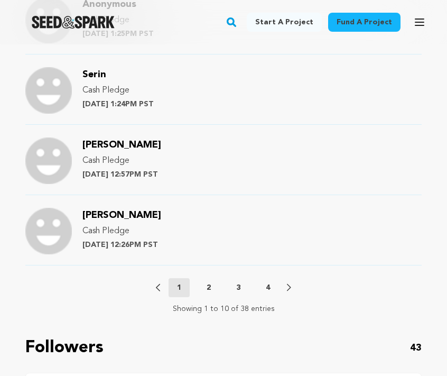
scroll to position [1324, 0]
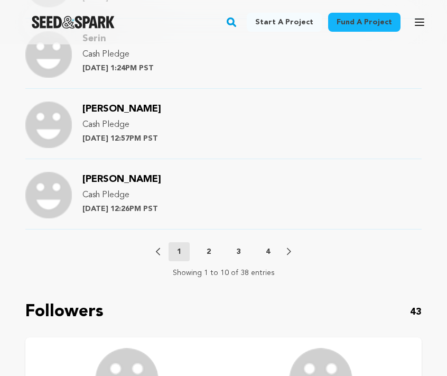
click at [268, 250] on p "4" at bounding box center [268, 251] width 4 height 11
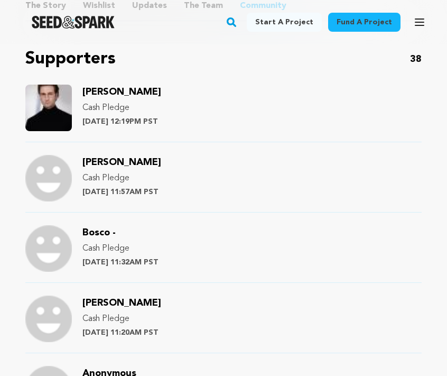
scroll to position [777, 0]
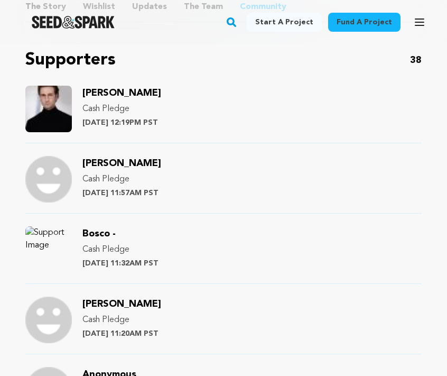
click at [117, 162] on span "[PERSON_NAME]" at bounding box center [122, 164] width 79 height 10
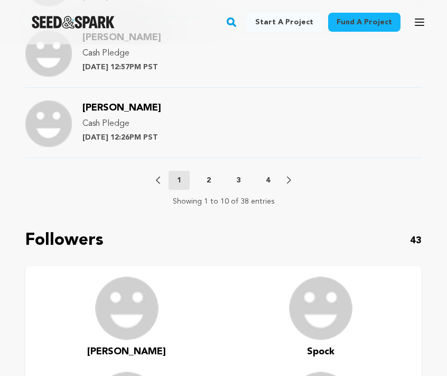
scroll to position [1386, 0]
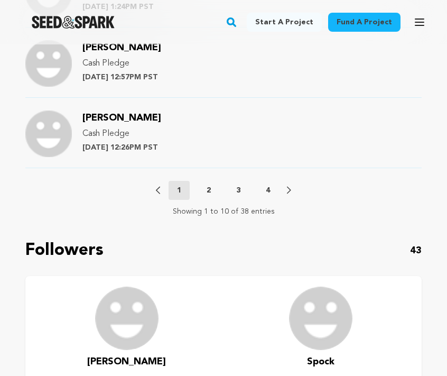
click at [268, 189] on p "4" at bounding box center [268, 190] width 4 height 11
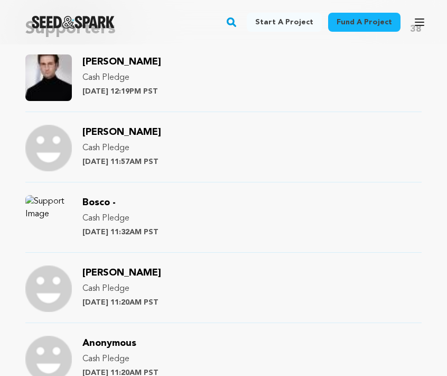
scroll to position [808, 0]
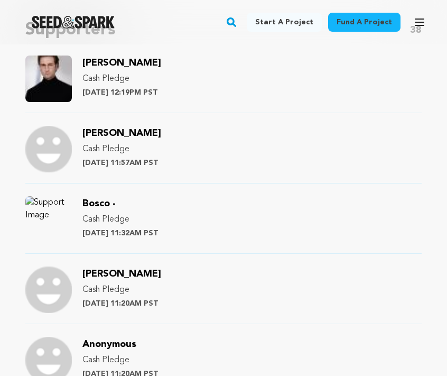
click at [100, 203] on span "Bosco -" at bounding box center [99, 204] width 33 height 10
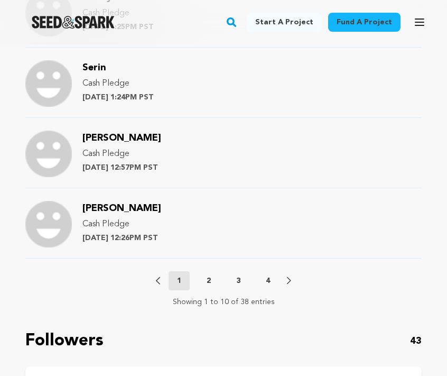
scroll to position [1296, 0]
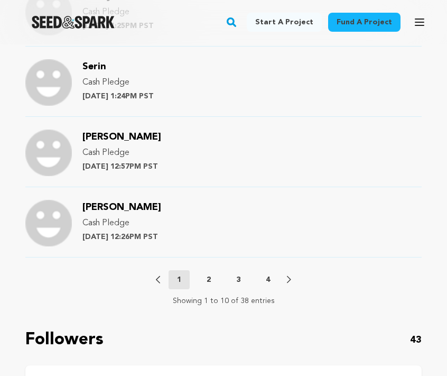
click at [270, 281] on p "4" at bounding box center [268, 279] width 4 height 11
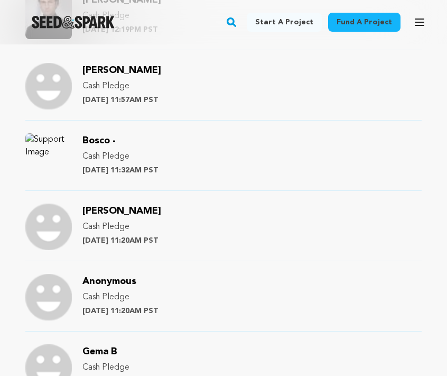
scroll to position [873, 0]
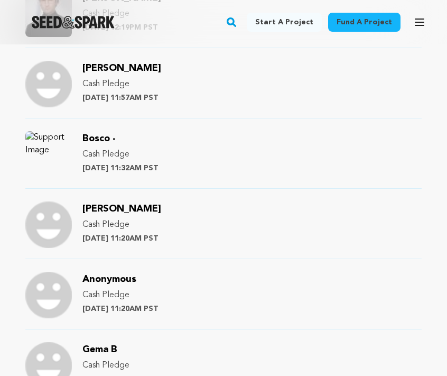
click at [113, 206] on span "[PERSON_NAME]" at bounding box center [122, 209] width 79 height 10
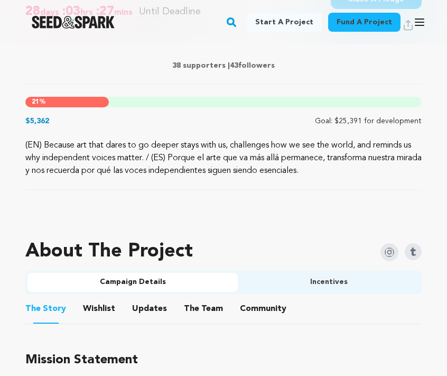
scroll to position [483, 0]
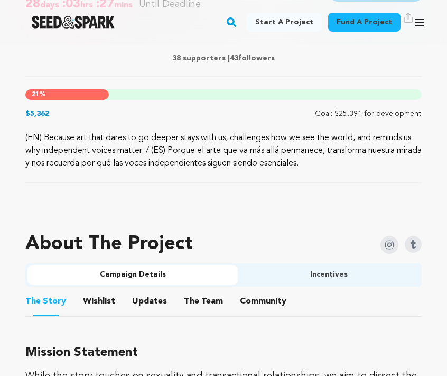
click at [267, 298] on button "Community" at bounding box center [263, 303] width 25 height 25
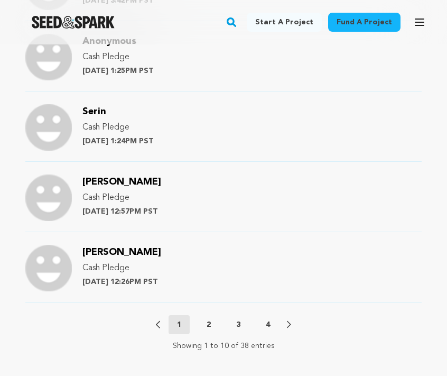
scroll to position [1250, 0]
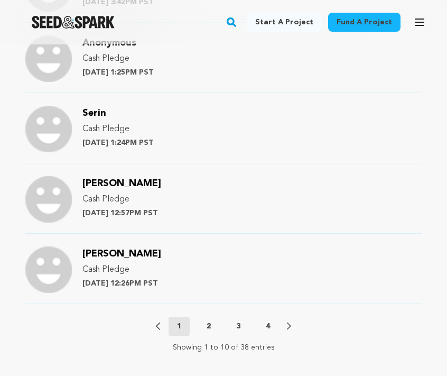
click at [268, 324] on p "4" at bounding box center [268, 326] width 4 height 11
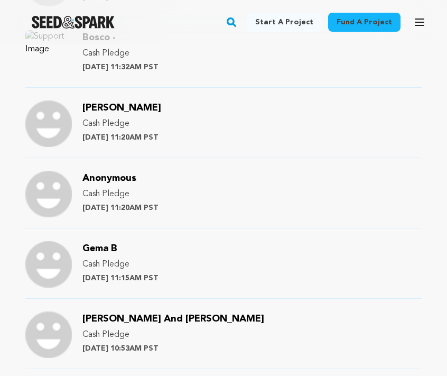
scroll to position [981, 0]
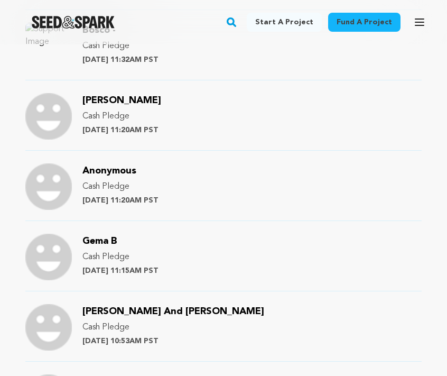
click at [96, 244] on span "Gema B" at bounding box center [100, 241] width 35 height 10
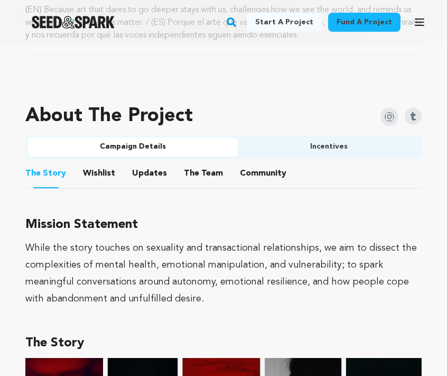
scroll to position [610, 0]
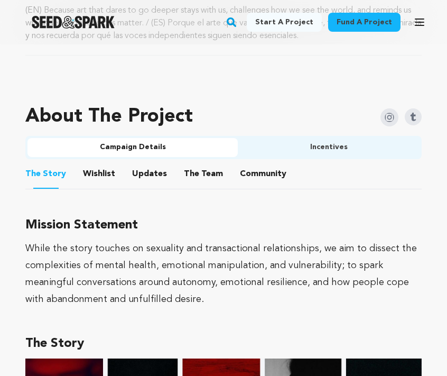
click at [251, 175] on button "Community" at bounding box center [263, 175] width 25 height 25
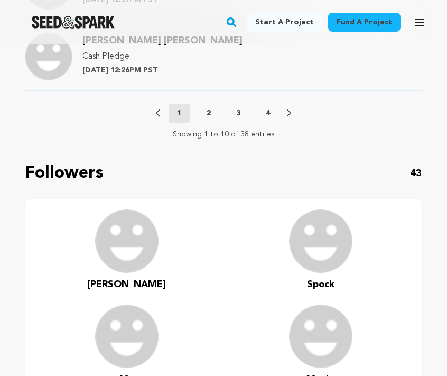
scroll to position [1471, 0]
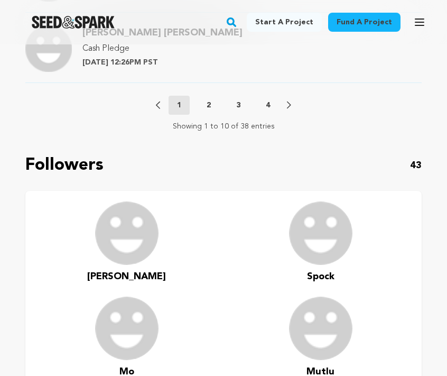
click at [268, 103] on p "4" at bounding box center [268, 105] width 4 height 11
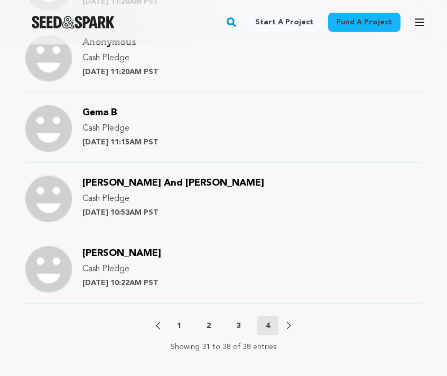
scroll to position [1120, 0]
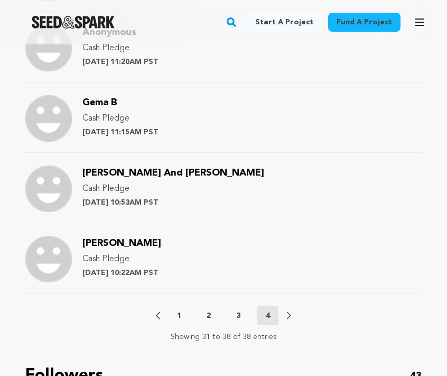
click at [118, 174] on span "[PERSON_NAME] And [PERSON_NAME]" at bounding box center [174, 173] width 182 height 10
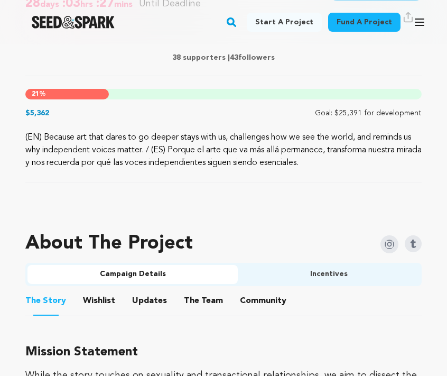
scroll to position [487, 0]
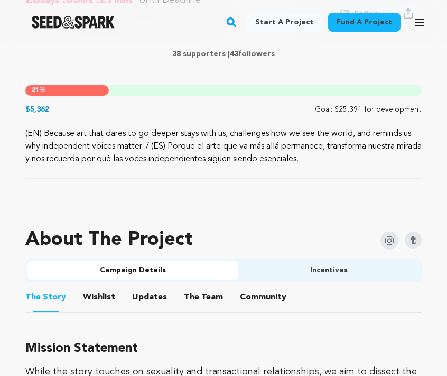
click at [251, 296] on button "Community" at bounding box center [263, 299] width 25 height 25
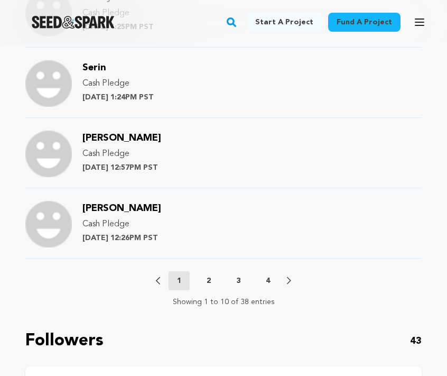
scroll to position [1296, 0]
click at [268, 283] on p "4" at bounding box center [268, 280] width 4 height 11
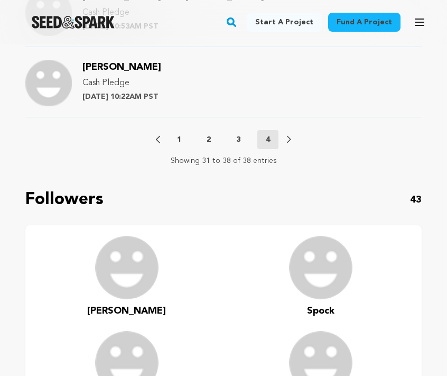
click at [105, 64] on span "Jeremy" at bounding box center [122, 67] width 79 height 10
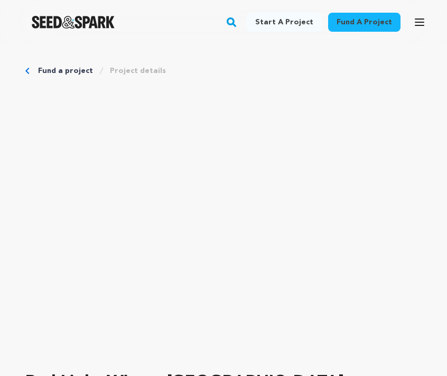
scroll to position [455, 0]
click at [47, 68] on link "Fund a project" at bounding box center [65, 71] width 55 height 11
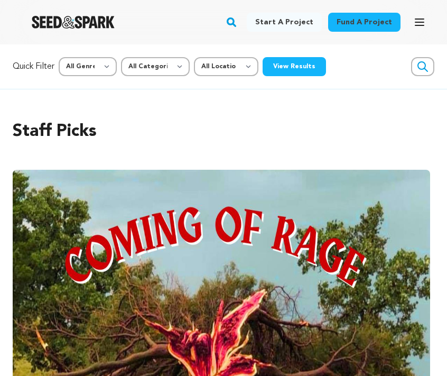
click at [353, 22] on link "Fund a project" at bounding box center [364, 22] width 72 height 19
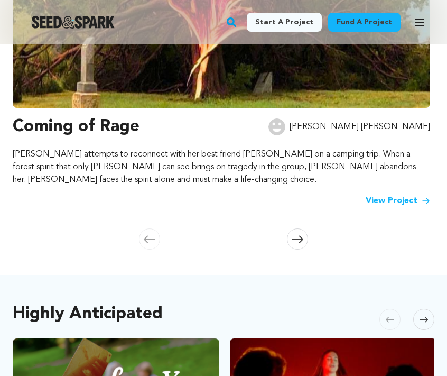
scroll to position [348, 0]
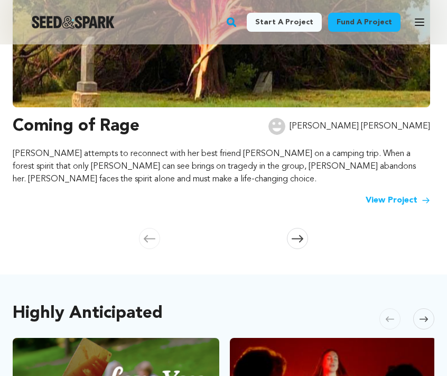
click at [386, 200] on link "View Project" at bounding box center [398, 200] width 65 height 13
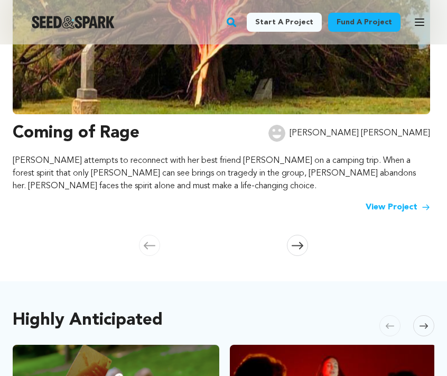
scroll to position [343, 0]
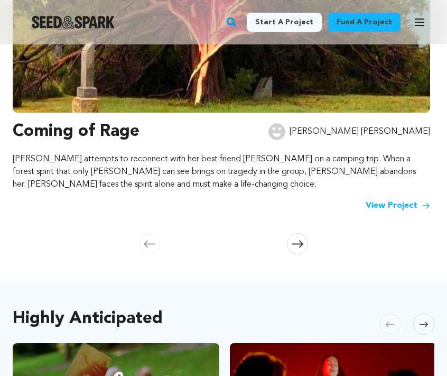
click at [299, 243] on icon at bounding box center [298, 244] width 12 height 8
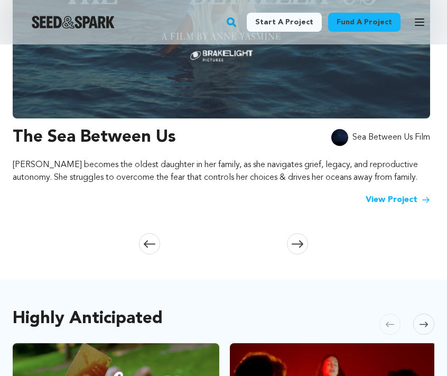
click at [299, 243] on icon at bounding box center [298, 244] width 12 height 8
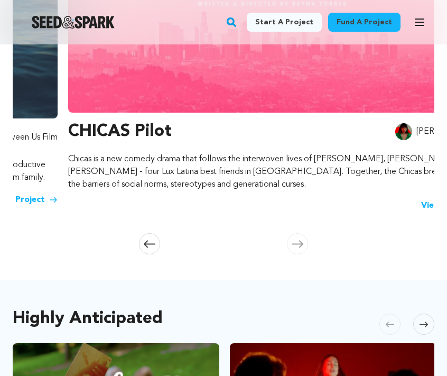
scroll to position [0, 857]
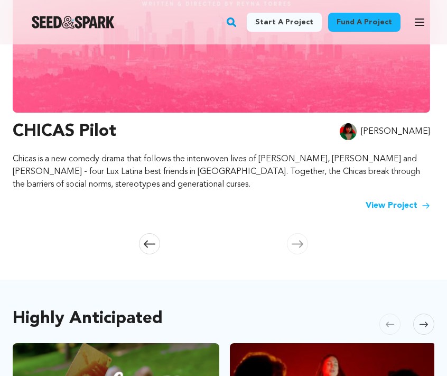
click at [299, 243] on icon at bounding box center [298, 244] width 12 height 8
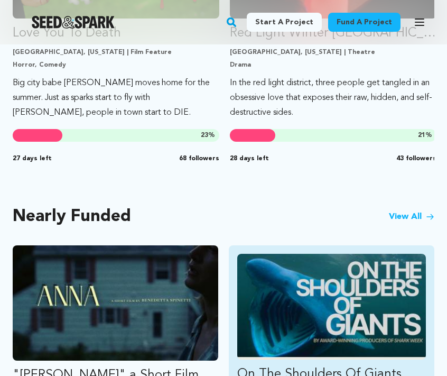
scroll to position [788, 0]
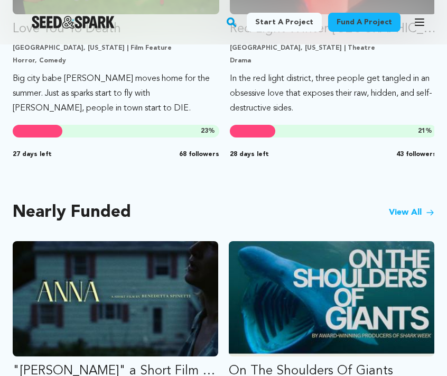
click at [410, 209] on link "View All" at bounding box center [411, 212] width 45 height 13
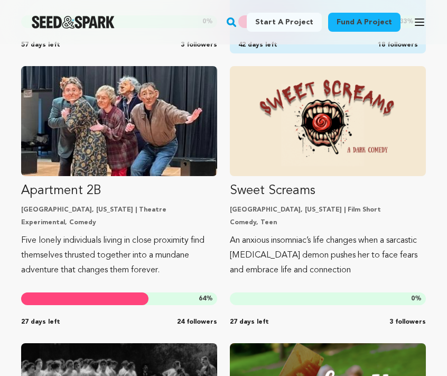
scroll to position [2678, 0]
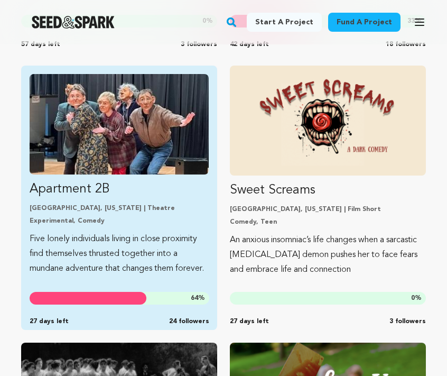
click at [192, 204] on link "Apartment 2B [GEOGRAPHIC_DATA], [US_STATE] | Theatre Experimental, Comedy Five …" at bounding box center [119, 175] width 179 height 202
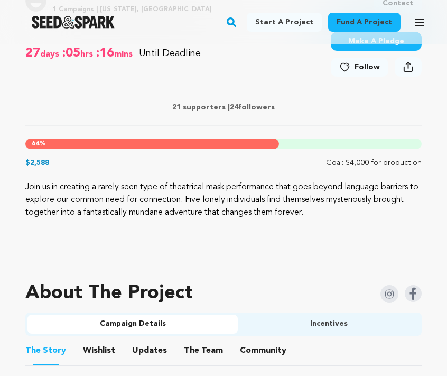
scroll to position [435, 0]
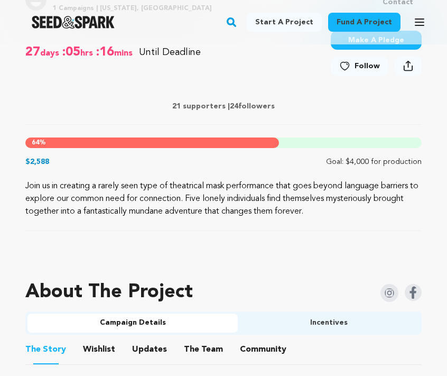
click at [251, 350] on button "Community" at bounding box center [263, 351] width 25 height 25
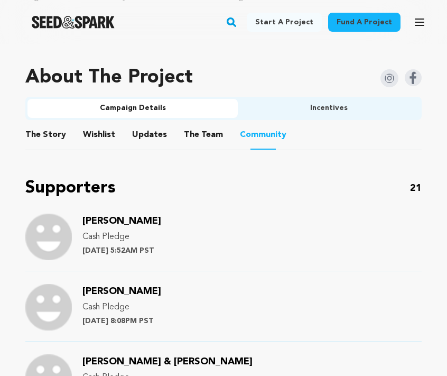
scroll to position [654, 0]
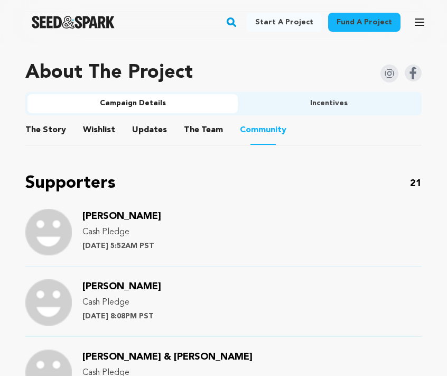
click at [109, 215] on span "[PERSON_NAME]" at bounding box center [122, 217] width 79 height 10
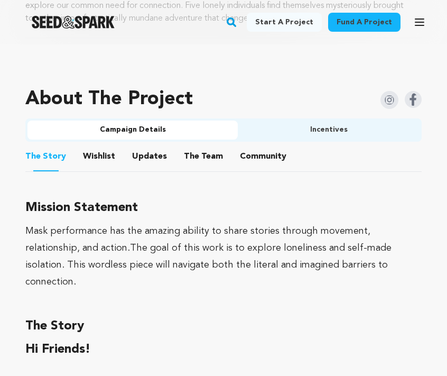
scroll to position [633, 0]
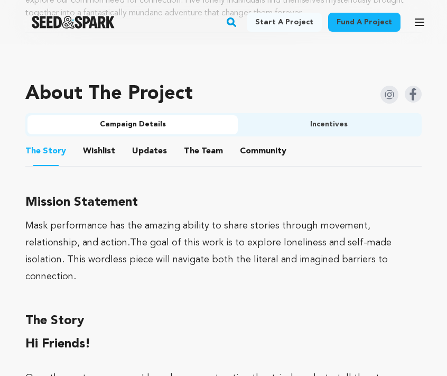
click at [254, 148] on button "Community" at bounding box center [263, 153] width 25 height 25
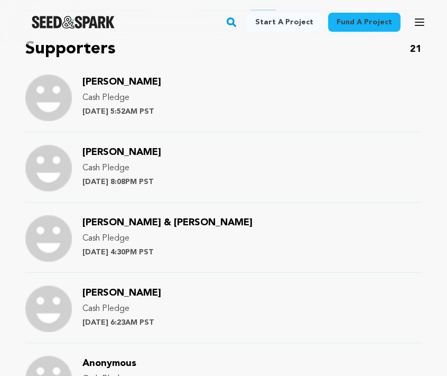
scroll to position [779, 0]
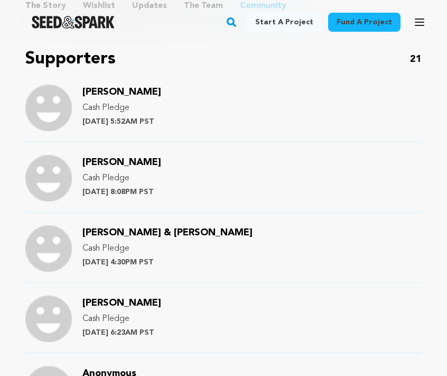
click at [92, 164] on span "[PERSON_NAME]" at bounding box center [122, 163] width 79 height 10
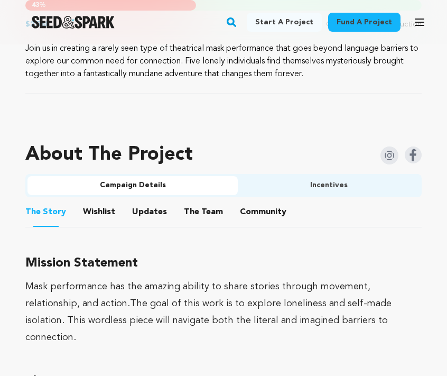
scroll to position [574, 0]
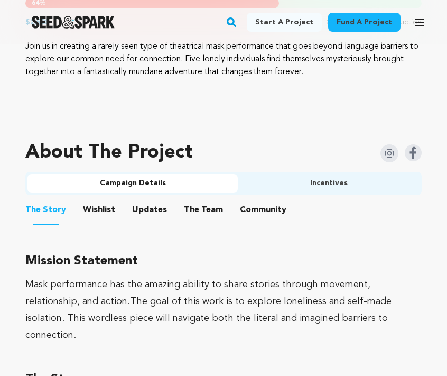
click at [251, 205] on button "Community" at bounding box center [263, 211] width 25 height 25
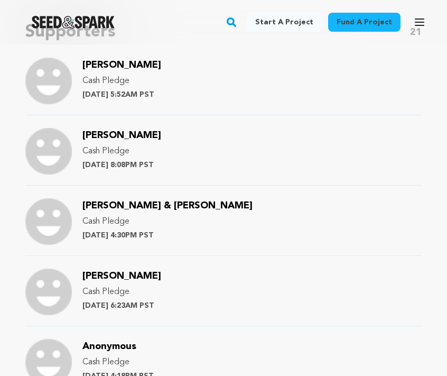
scroll to position [836, 0]
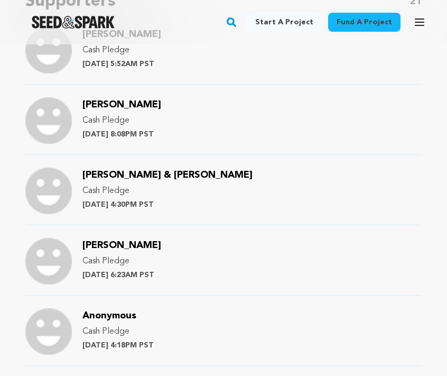
click at [136, 173] on span "[PERSON_NAME] & [PERSON_NAME]" at bounding box center [168, 175] width 170 height 10
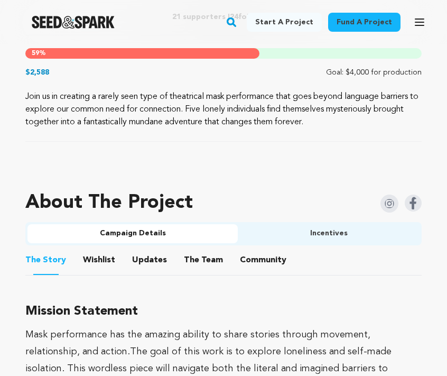
scroll to position [529, 0]
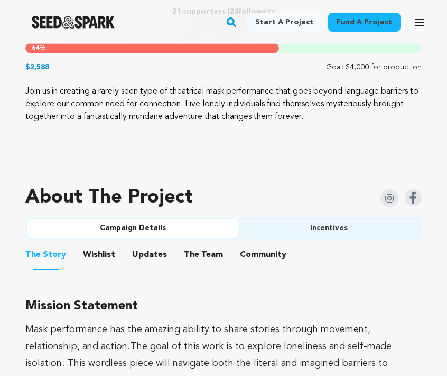
click at [259, 263] on button "Community" at bounding box center [263, 256] width 25 height 25
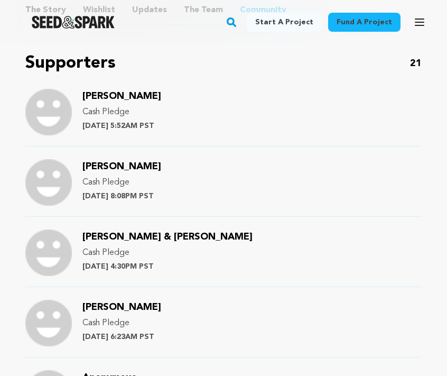
scroll to position [881, 0]
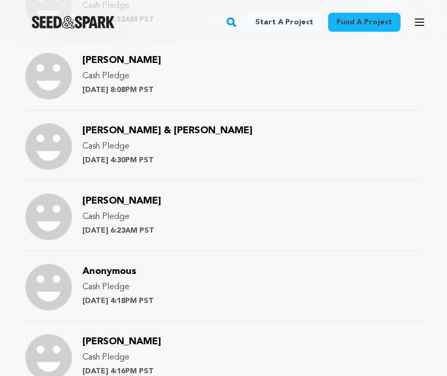
click at [107, 199] on span "[PERSON_NAME]" at bounding box center [122, 201] width 79 height 10
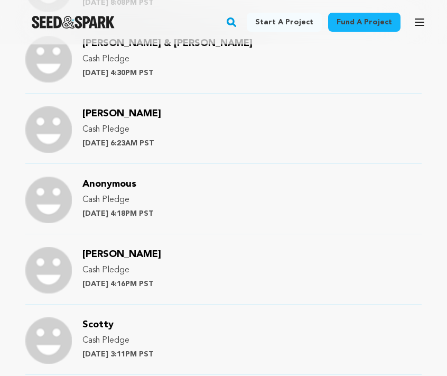
scroll to position [995, 0]
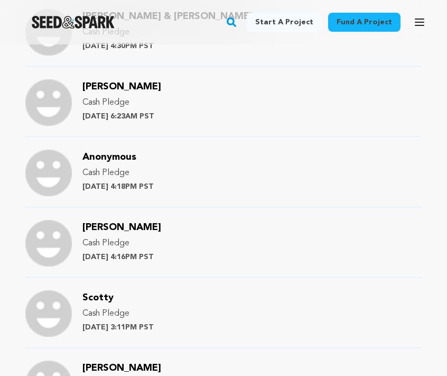
click at [127, 228] on span "[PERSON_NAME]" at bounding box center [122, 228] width 79 height 10
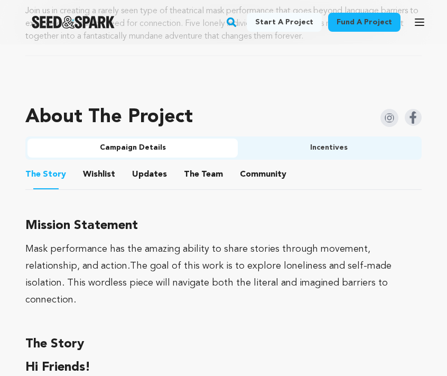
scroll to position [623, 0]
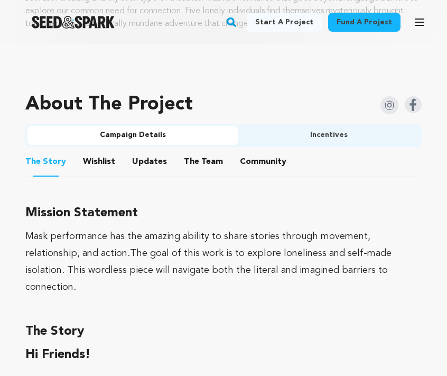
click at [259, 160] on button "Community" at bounding box center [263, 163] width 25 height 25
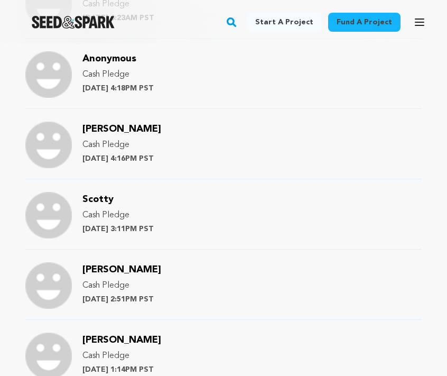
scroll to position [1093, 0]
click at [96, 202] on span "Scotty" at bounding box center [98, 200] width 31 height 10
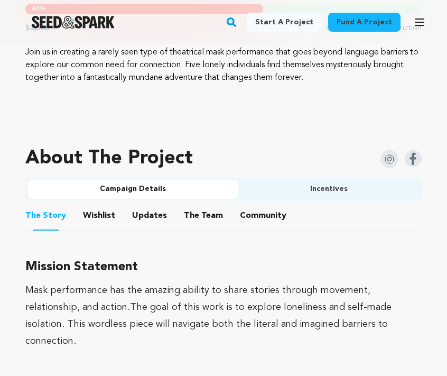
scroll to position [573, 0]
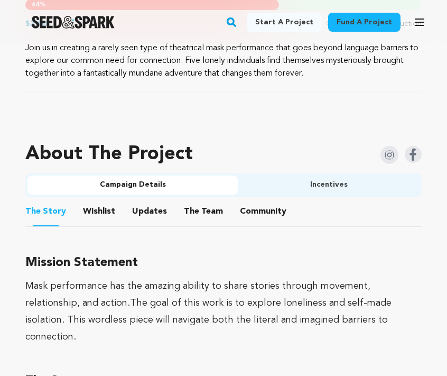
click at [251, 212] on button "Community" at bounding box center [263, 213] width 25 height 25
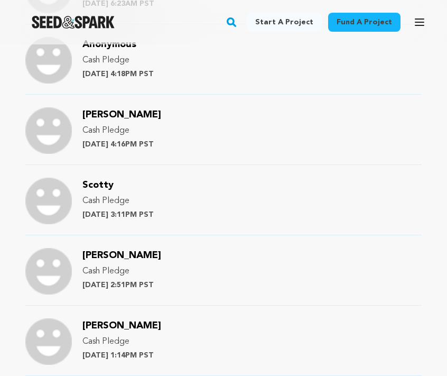
scroll to position [1109, 0]
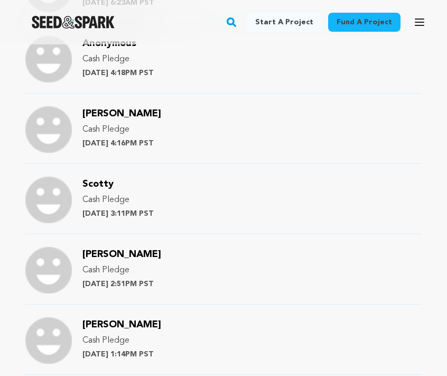
click at [125, 257] on span "[PERSON_NAME]" at bounding box center [122, 255] width 79 height 10
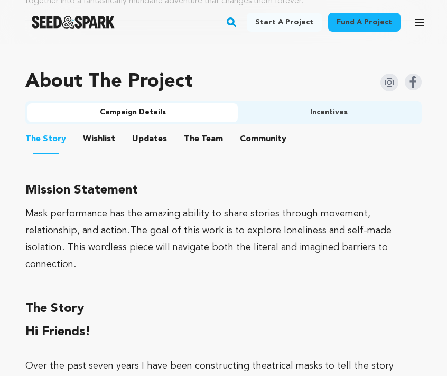
scroll to position [653, 0]
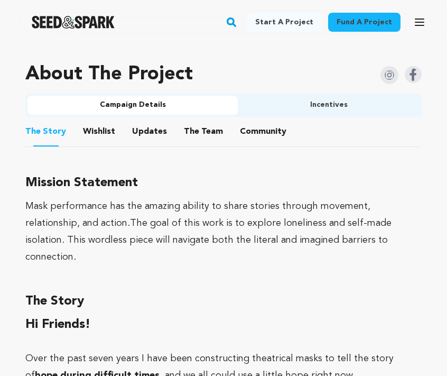
click at [261, 129] on button "Community" at bounding box center [263, 133] width 25 height 25
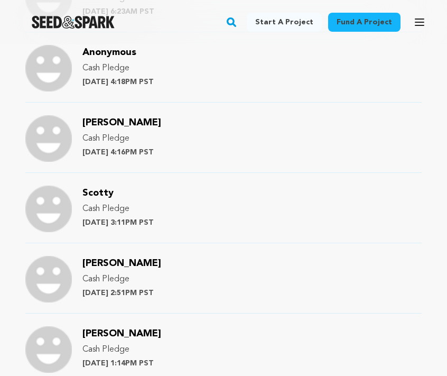
scroll to position [1100, 0]
click at [113, 262] on span "[PERSON_NAME]" at bounding box center [122, 263] width 79 height 10
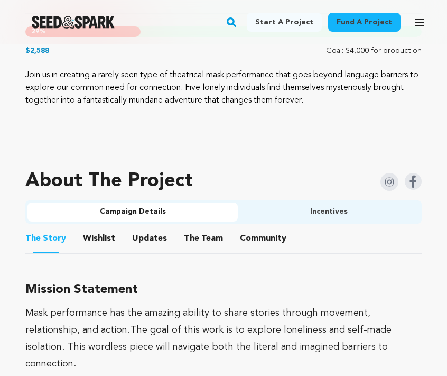
scroll to position [555, 0]
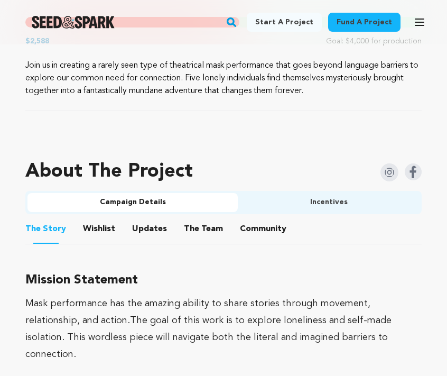
click at [251, 232] on button "Community" at bounding box center [263, 230] width 25 height 25
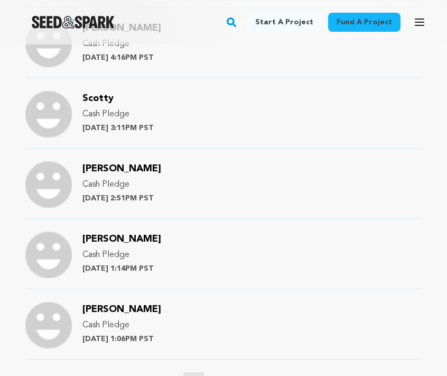
scroll to position [1197, 0]
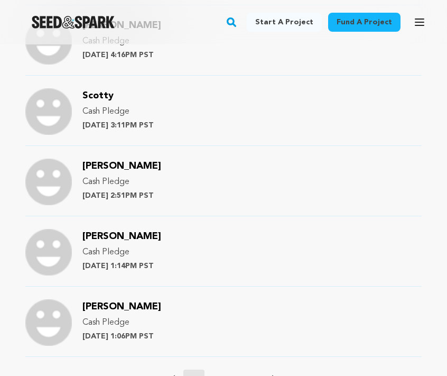
click at [116, 236] on span "[PERSON_NAME]" at bounding box center [122, 237] width 79 height 10
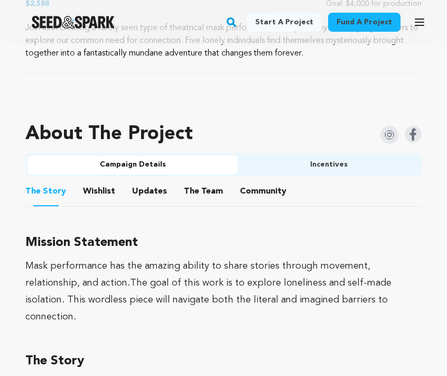
scroll to position [602, 0]
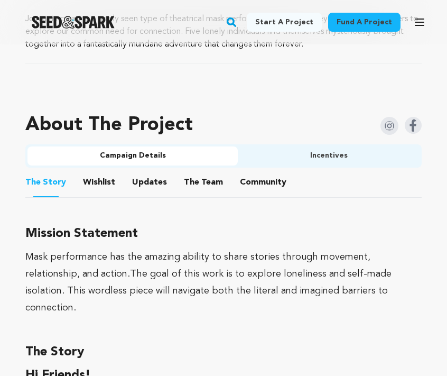
click at [257, 180] on button "Community" at bounding box center [263, 184] width 25 height 25
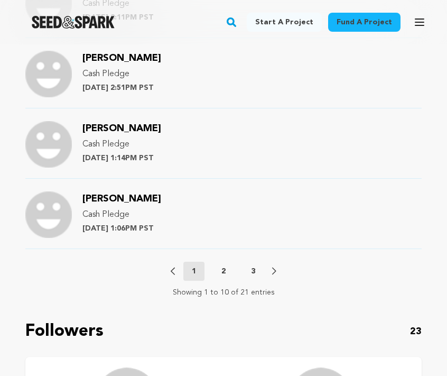
scroll to position [1306, 0]
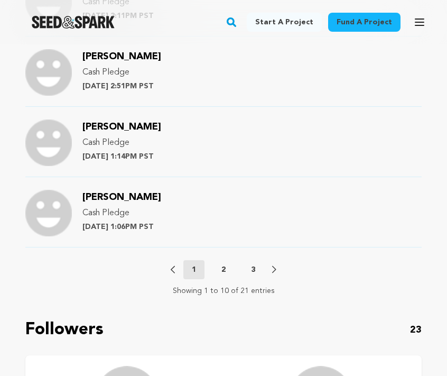
click at [104, 196] on span "[PERSON_NAME]" at bounding box center [122, 198] width 79 height 10
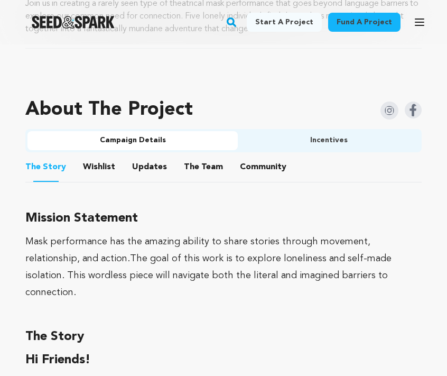
scroll to position [653, 0]
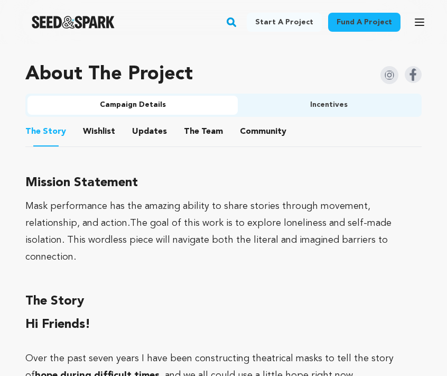
click at [253, 139] on button "Community" at bounding box center [263, 133] width 25 height 25
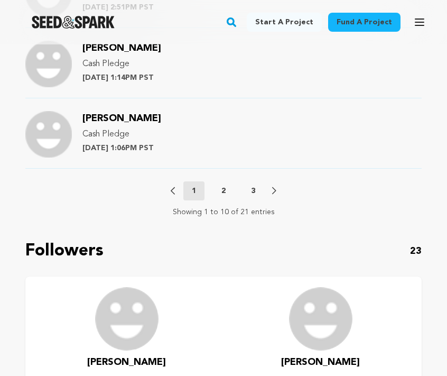
scroll to position [1379, 0]
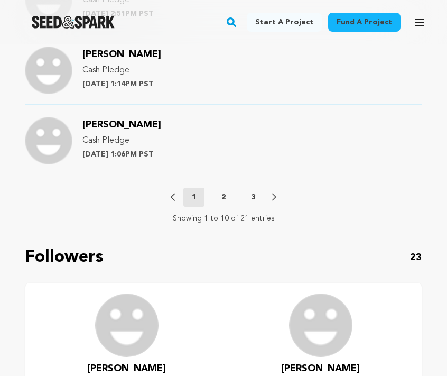
click at [224, 195] on p "2" at bounding box center [224, 197] width 4 height 11
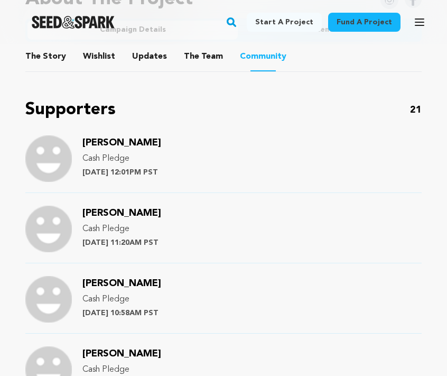
scroll to position [718, 0]
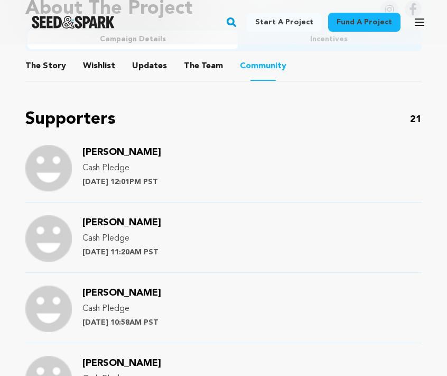
click at [121, 151] on span "Kyle Strand" at bounding box center [122, 153] width 79 height 10
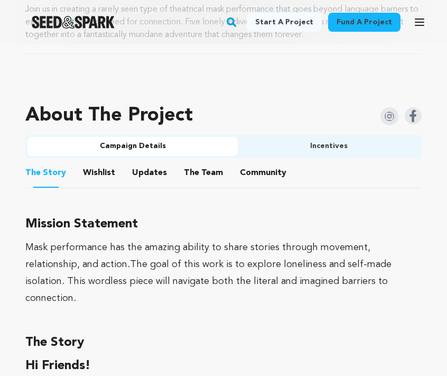
scroll to position [642, 0]
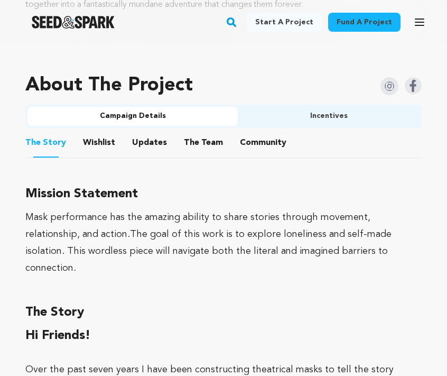
click at [262, 145] on button "Community" at bounding box center [263, 144] width 25 height 25
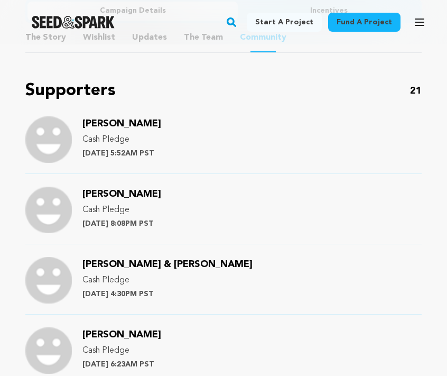
scroll to position [763, 0]
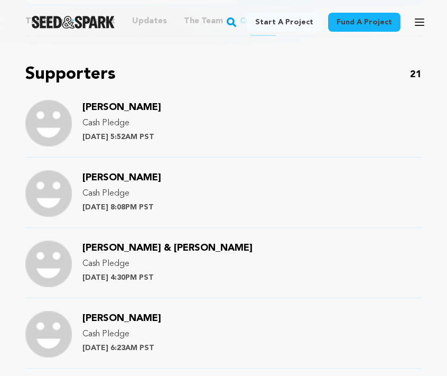
click at [98, 181] on span "[PERSON_NAME]" at bounding box center [122, 178] width 79 height 10
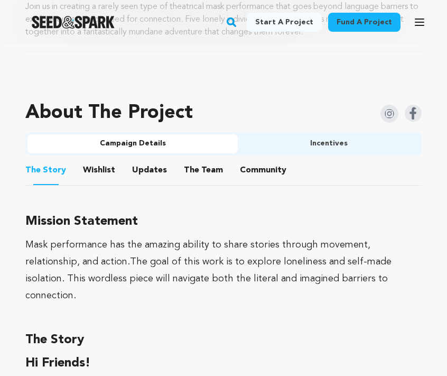
scroll to position [683, 0]
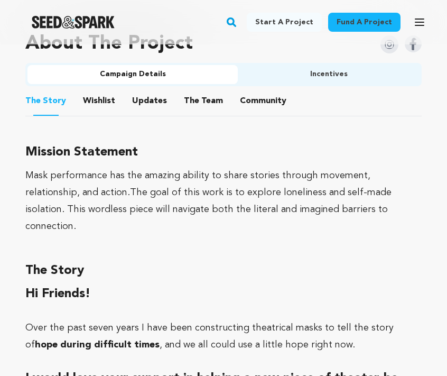
click at [260, 99] on button "Community" at bounding box center [263, 102] width 25 height 25
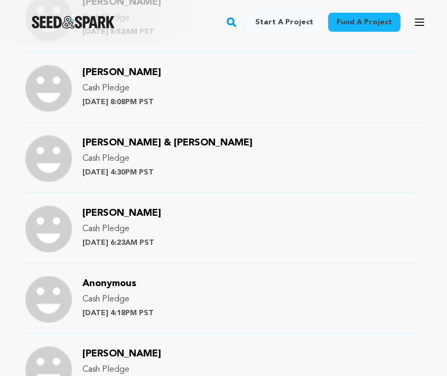
scroll to position [871, 0]
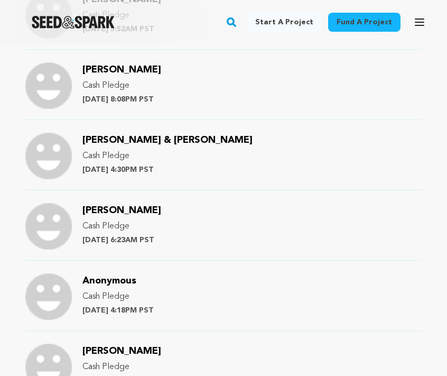
click at [145, 140] on span "[PERSON_NAME] & [PERSON_NAME]" at bounding box center [168, 140] width 170 height 10
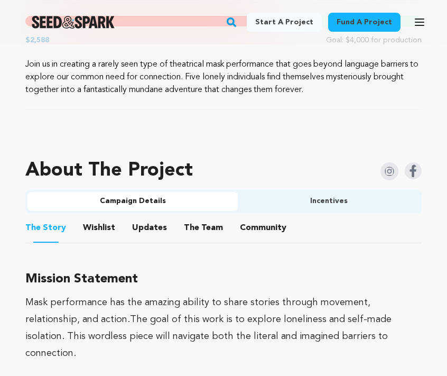
scroll to position [601, 0]
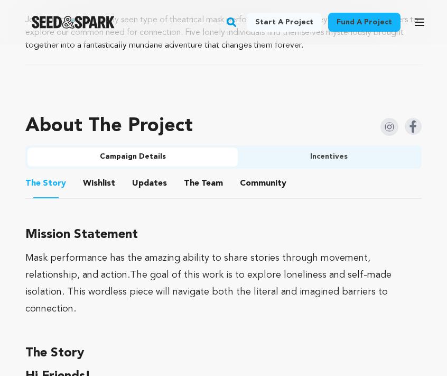
click at [251, 188] on button "Community" at bounding box center [263, 185] width 25 height 25
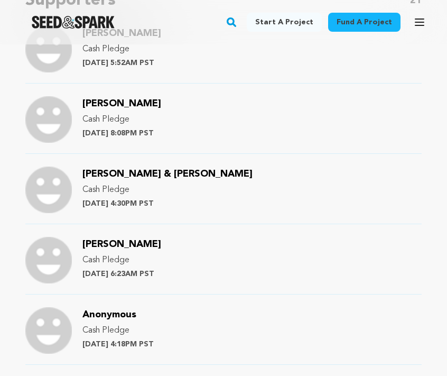
scroll to position [845, 0]
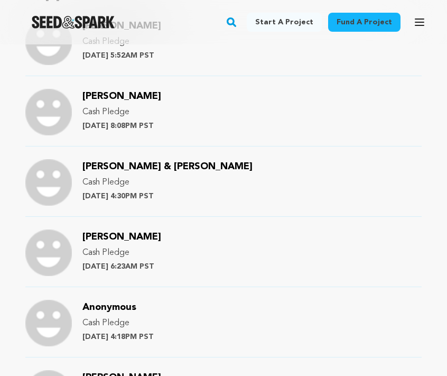
click at [127, 235] on span "[PERSON_NAME]" at bounding box center [122, 237] width 79 height 10
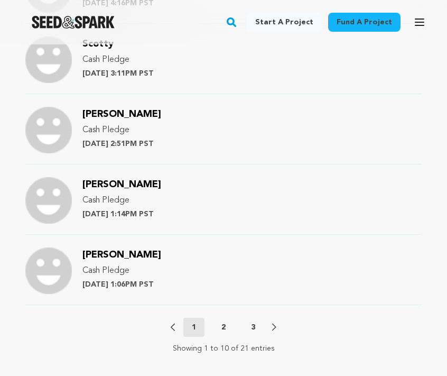
scroll to position [1261, 0]
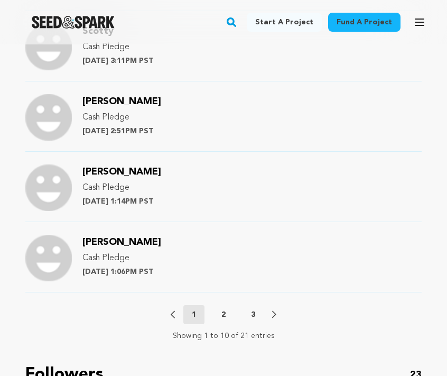
click at [218, 313] on button "2" at bounding box center [223, 314] width 21 height 11
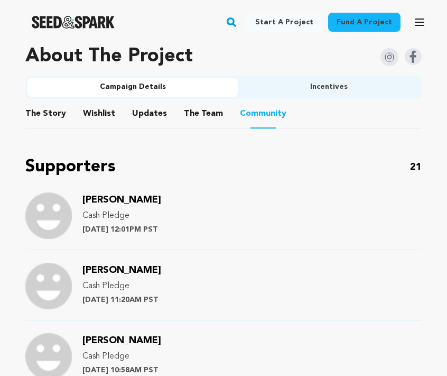
scroll to position [672, 0]
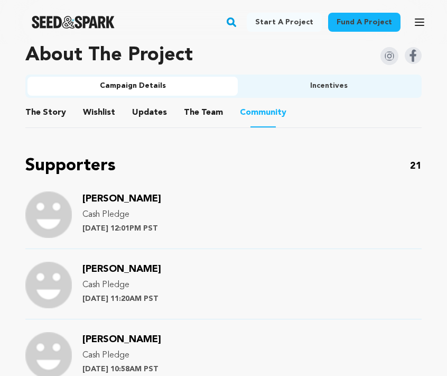
click at [96, 268] on span "[PERSON_NAME]" at bounding box center [122, 269] width 79 height 10
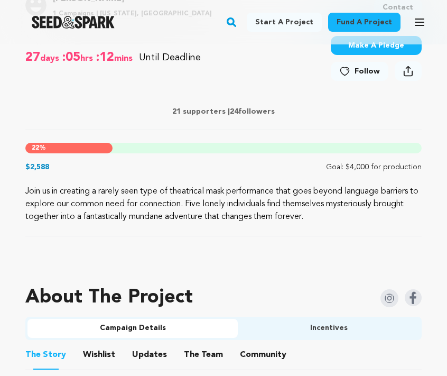
scroll to position [602, 0]
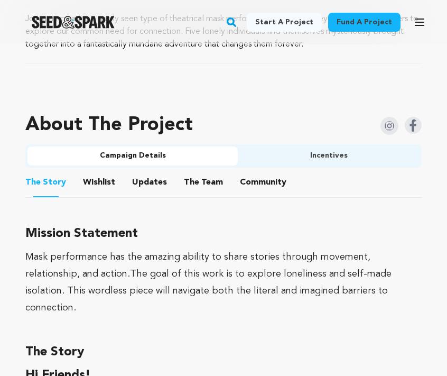
click at [230, 181] on ul "The Story The Story Wishlist Wishlist Updates Updates The Team The Team Communi…" at bounding box center [223, 183] width 397 height 30
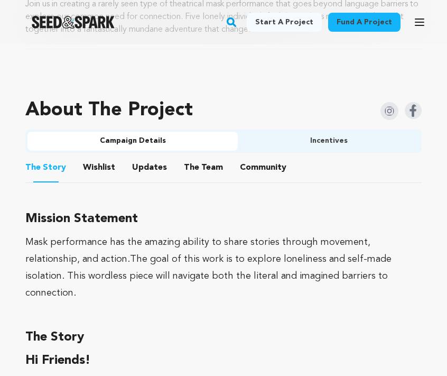
click at [251, 170] on button "Community" at bounding box center [263, 169] width 25 height 25
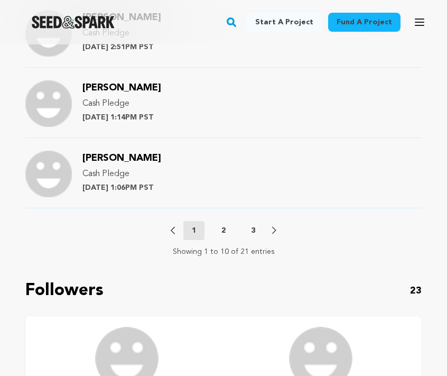
scroll to position [1336, 0]
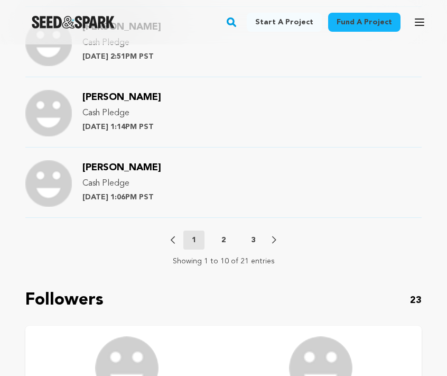
click at [226, 236] on p "2" at bounding box center [224, 240] width 4 height 11
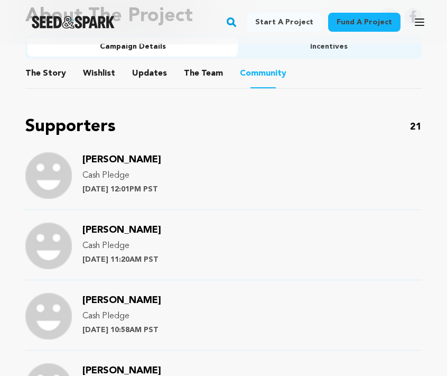
scroll to position [710, 0]
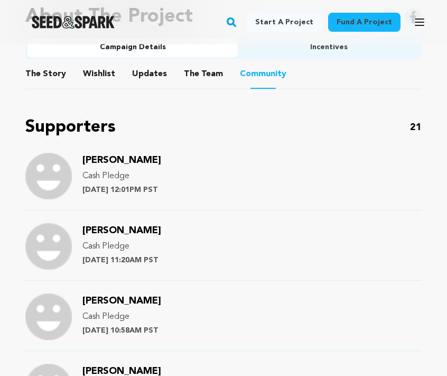
click at [88, 303] on span "[PERSON_NAME]" at bounding box center [122, 301] width 79 height 10
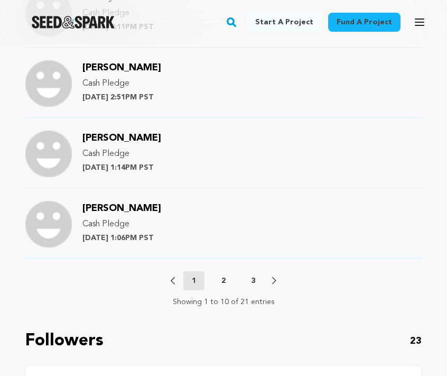
scroll to position [1297, 0]
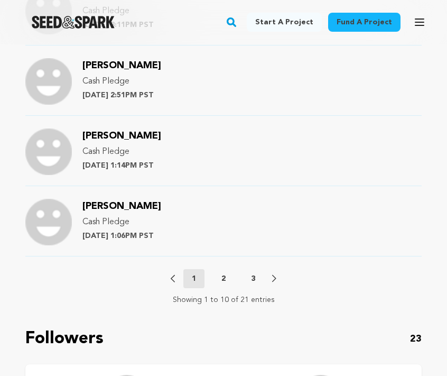
click at [224, 278] on p "2" at bounding box center [224, 278] width 4 height 11
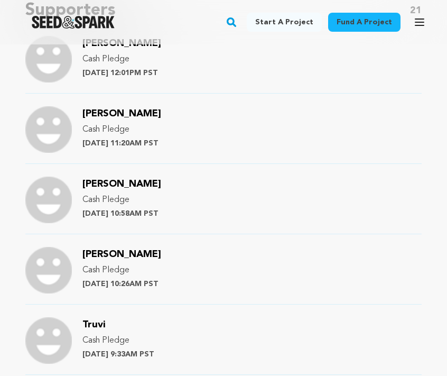
scroll to position [826, 0]
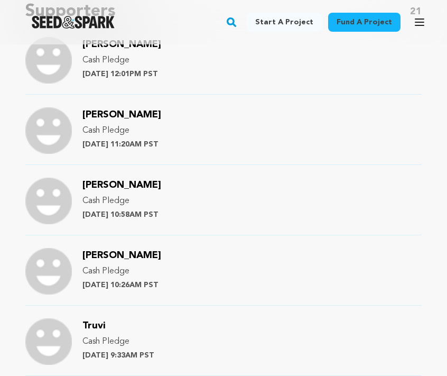
click at [95, 258] on span "[PERSON_NAME]" at bounding box center [122, 256] width 79 height 10
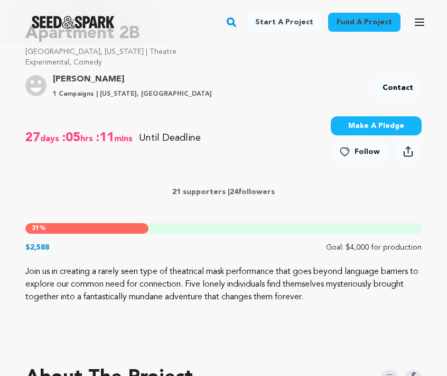
scroll to position [552, 0]
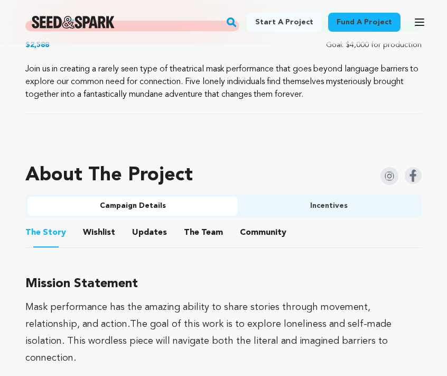
click at [263, 232] on button "Community" at bounding box center [263, 234] width 25 height 25
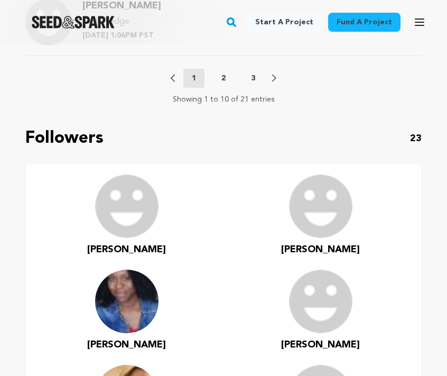
scroll to position [1511, 0]
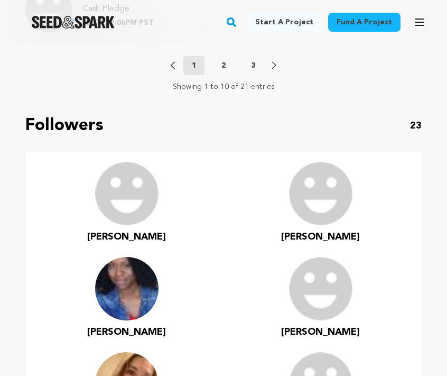
click at [224, 66] on p "2" at bounding box center [224, 65] width 4 height 11
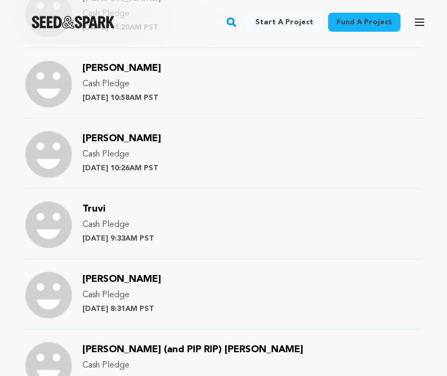
scroll to position [942, 0]
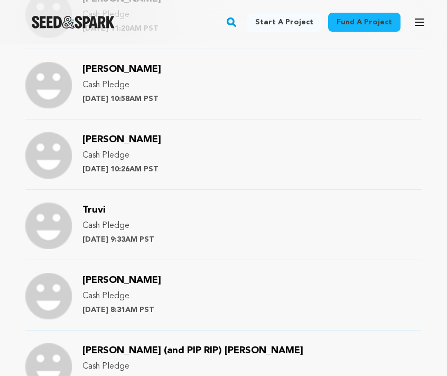
click at [98, 139] on span "[PERSON_NAME]" at bounding box center [122, 140] width 79 height 10
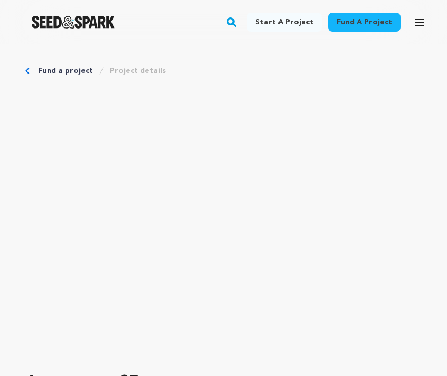
scroll to position [555, 0]
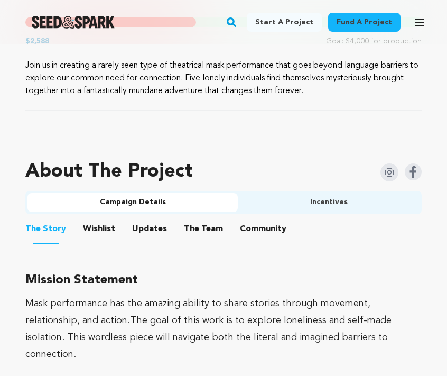
click at [251, 228] on button "Community" at bounding box center [263, 230] width 25 height 25
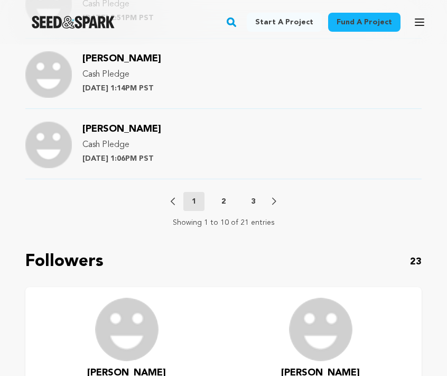
scroll to position [1384, 0]
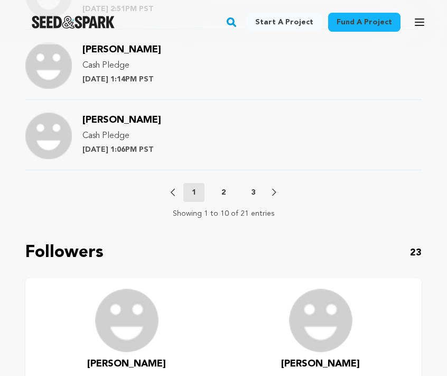
click at [223, 187] on p "2" at bounding box center [224, 192] width 4 height 11
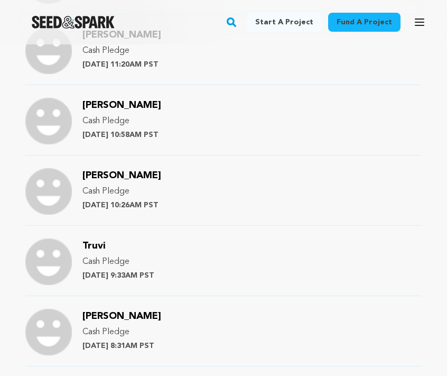
scroll to position [905, 0]
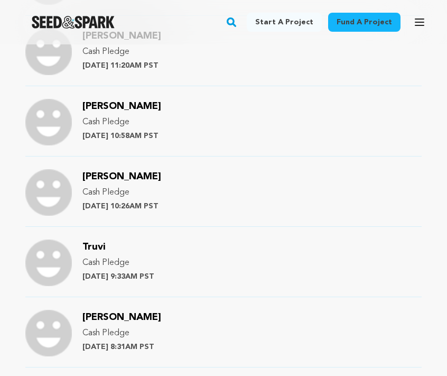
click at [87, 243] on span "Truvi" at bounding box center [94, 247] width 23 height 10
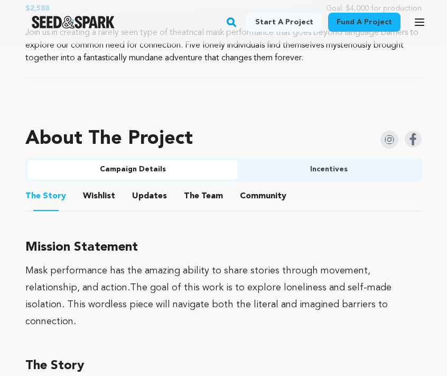
scroll to position [591, 0]
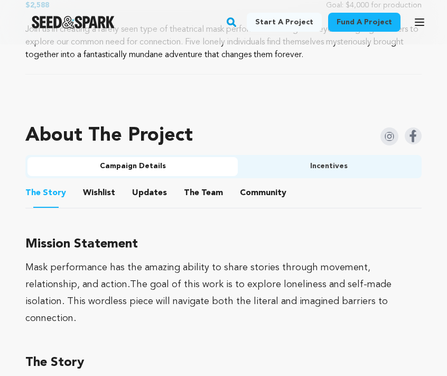
click at [255, 195] on button "Community" at bounding box center [263, 194] width 25 height 25
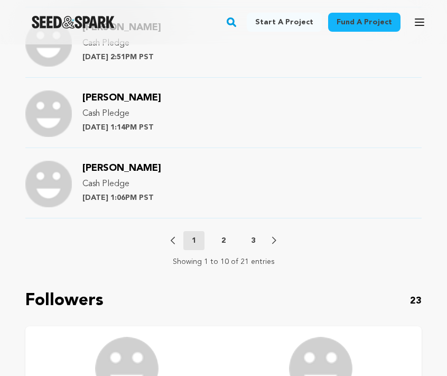
scroll to position [1362, 0]
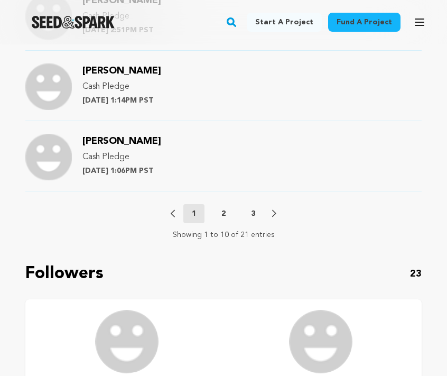
click at [225, 215] on p "2" at bounding box center [224, 213] width 4 height 11
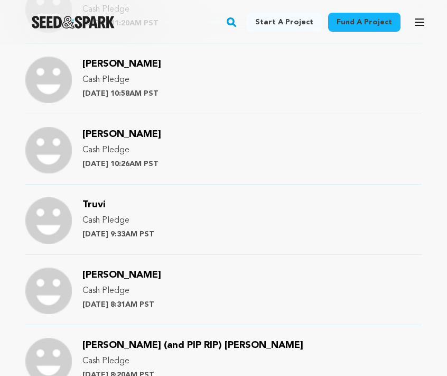
scroll to position [953, 0]
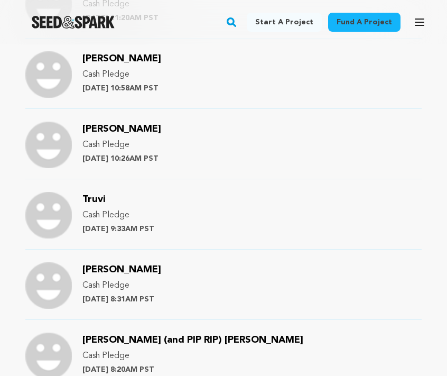
click at [114, 272] on span "[PERSON_NAME]" at bounding box center [122, 270] width 79 height 10
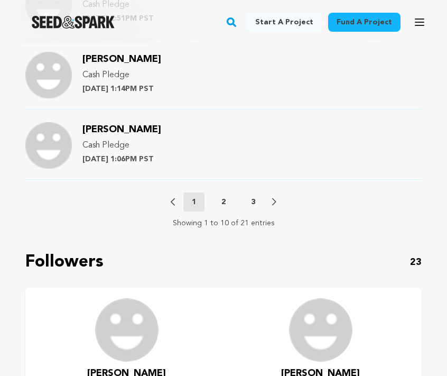
scroll to position [1363, 0]
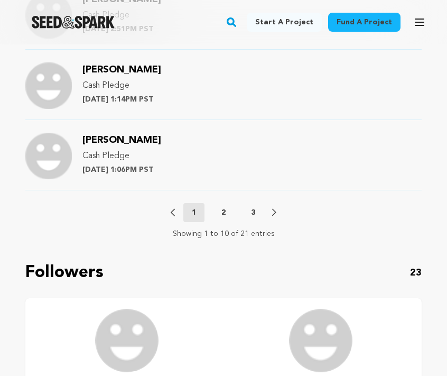
click at [224, 213] on p "2" at bounding box center [224, 212] width 4 height 11
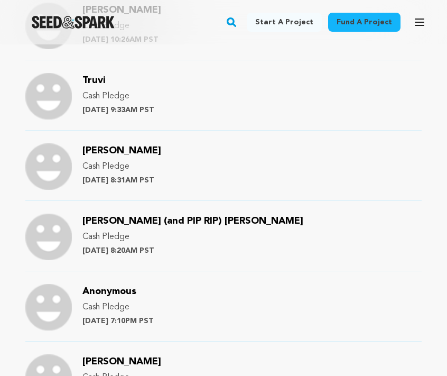
scroll to position [1064, 0]
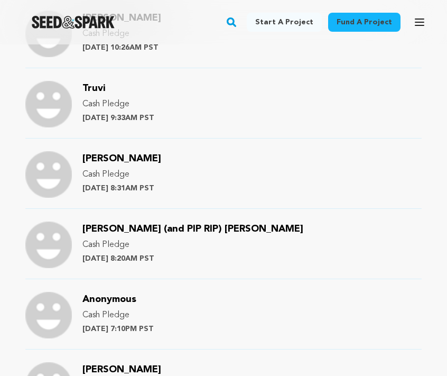
click at [167, 229] on span "[PERSON_NAME] (and PIP RIP) [PERSON_NAME]" at bounding box center [193, 229] width 221 height 10
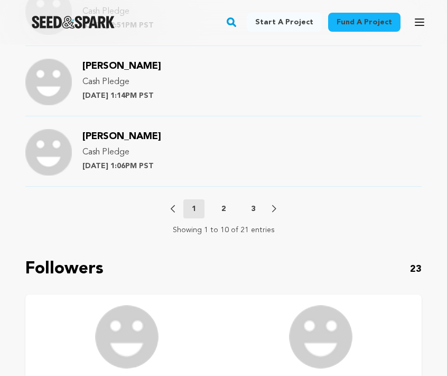
scroll to position [1378, 0]
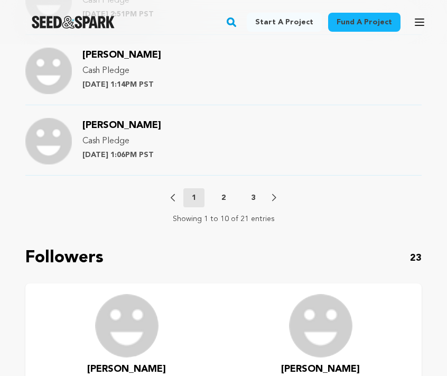
click at [223, 198] on p "2" at bounding box center [224, 198] width 4 height 11
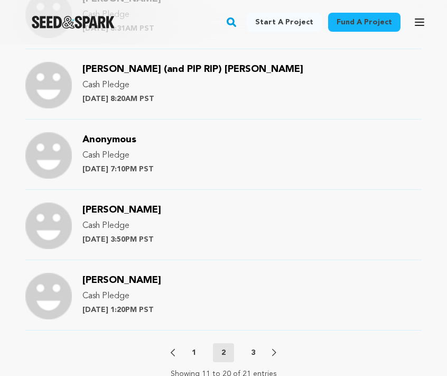
scroll to position [1220, 0]
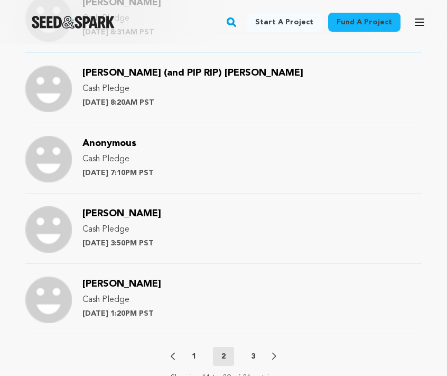
click at [111, 216] on span "[PERSON_NAME]" at bounding box center [122, 214] width 79 height 10
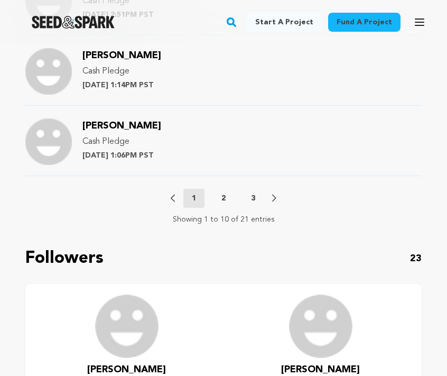
scroll to position [1372, 0]
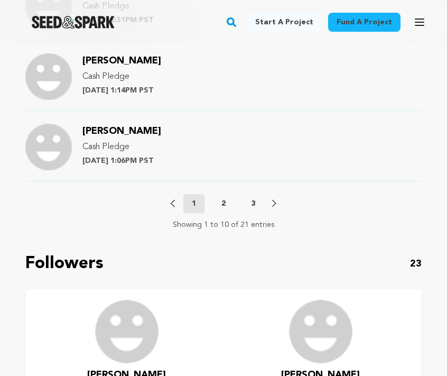
click at [226, 202] on p "2" at bounding box center [224, 203] width 4 height 11
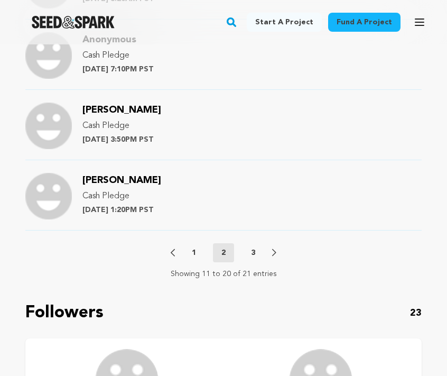
scroll to position [1324, 0]
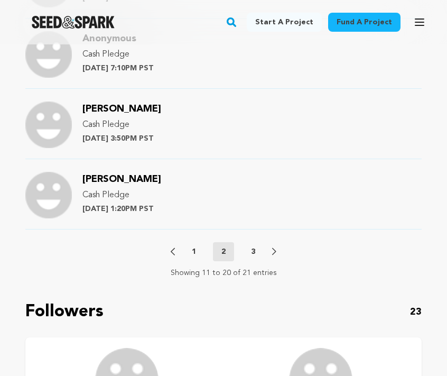
click at [104, 176] on span "Markell Kiefer" at bounding box center [122, 180] width 79 height 10
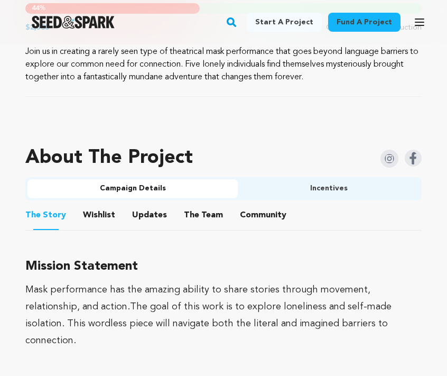
scroll to position [617, 0]
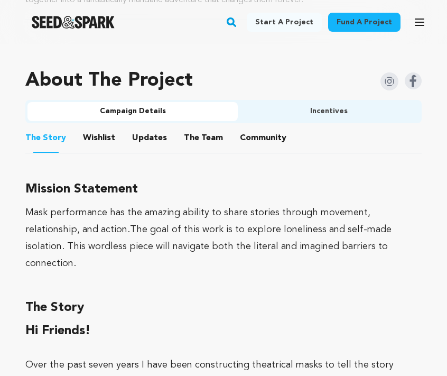
click at [257, 137] on button "Community" at bounding box center [263, 139] width 25 height 25
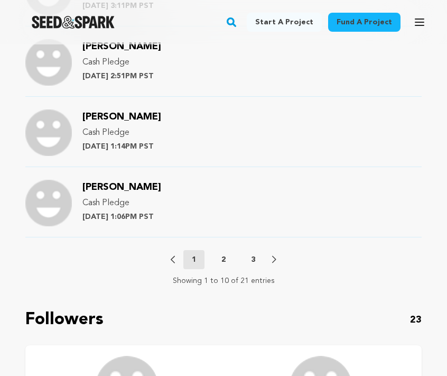
scroll to position [1317, 0]
click at [252, 256] on p "3" at bounding box center [253, 259] width 4 height 11
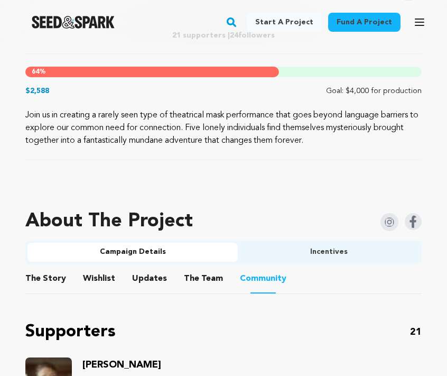
scroll to position [660, 0]
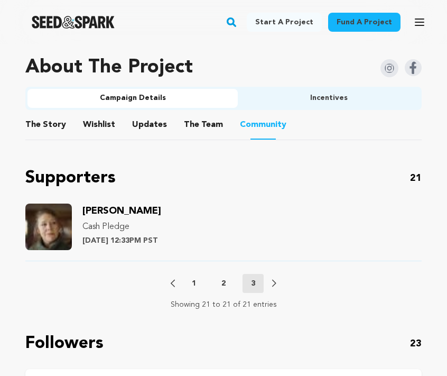
click at [120, 208] on span "Lisa Channer" at bounding box center [122, 211] width 79 height 10
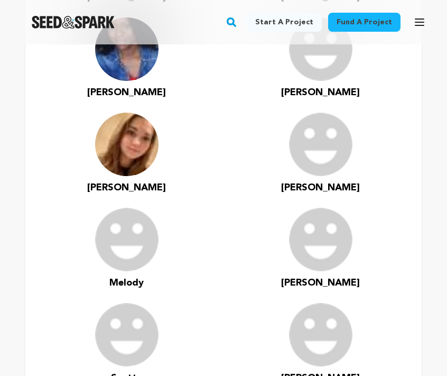
scroll to position [1713, 0]
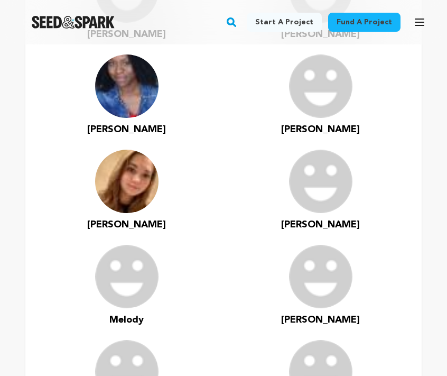
click at [134, 181] on img at bounding box center [126, 181] width 63 height 63
click at [124, 220] on span "Emma" at bounding box center [126, 225] width 79 height 10
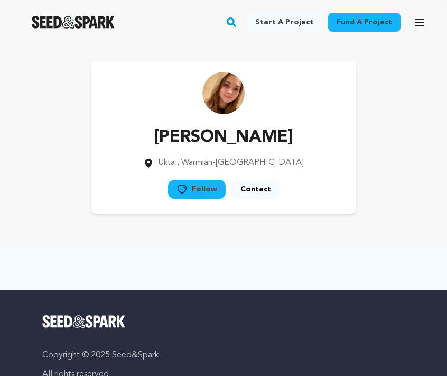
scroll to position [1, 0]
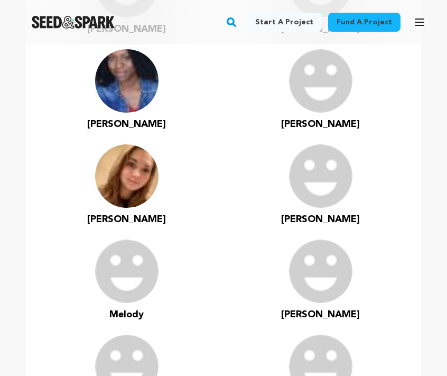
scroll to position [1720, 0]
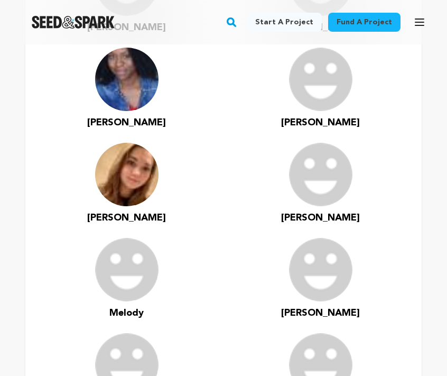
click at [123, 118] on span "Sonya" at bounding box center [126, 123] width 79 height 10
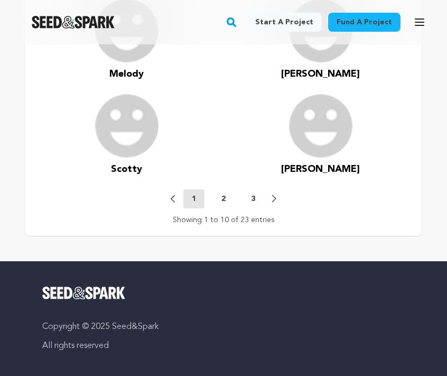
scroll to position [1957, 0]
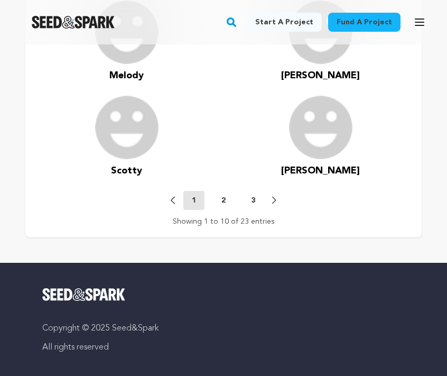
click at [134, 72] on span "Melody" at bounding box center [126, 76] width 34 height 10
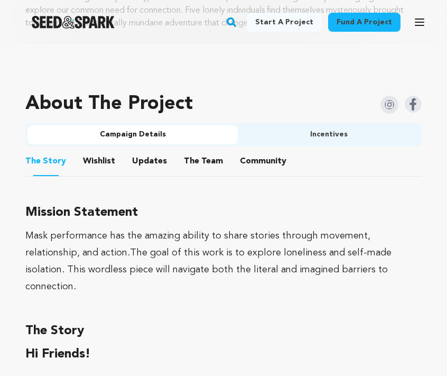
scroll to position [639, 0]
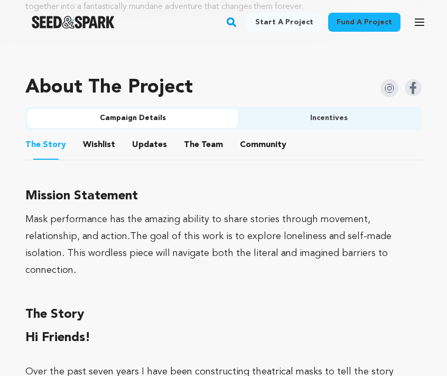
click at [251, 143] on button "Community" at bounding box center [263, 146] width 25 height 25
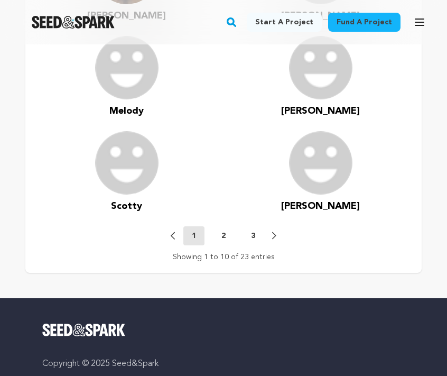
scroll to position [1857, 0]
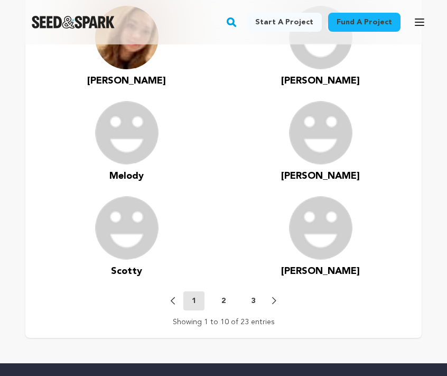
click at [316, 179] on span "[PERSON_NAME]" at bounding box center [320, 176] width 79 height 10
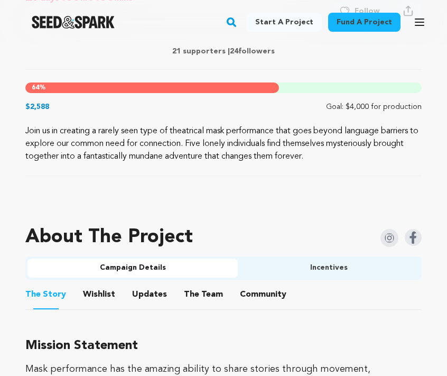
scroll to position [504, 0]
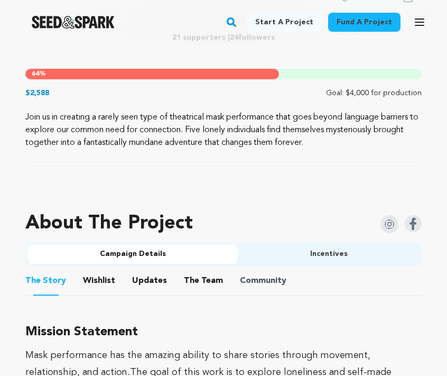
click at [242, 284] on span "Community" at bounding box center [263, 280] width 47 height 13
click at [252, 280] on button "Community" at bounding box center [263, 282] width 25 height 25
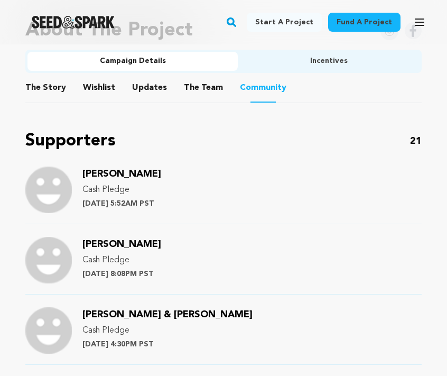
scroll to position [787, 0]
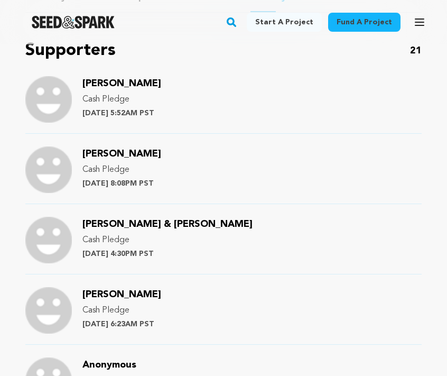
click at [99, 86] on span "[PERSON_NAME]" at bounding box center [122, 84] width 79 height 10
click at [107, 88] on span "[PERSON_NAME]" at bounding box center [122, 84] width 79 height 10
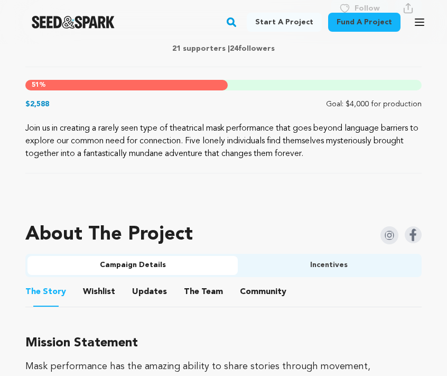
scroll to position [504, 0]
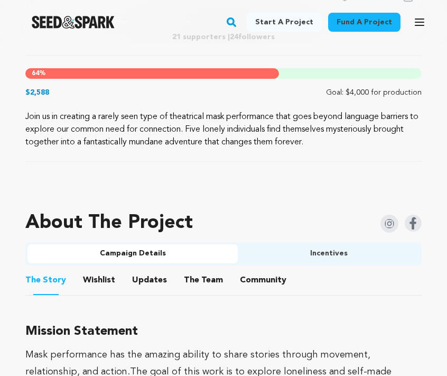
click at [266, 283] on button "Community" at bounding box center [263, 282] width 25 height 25
click at [251, 281] on button "Community" at bounding box center [263, 282] width 25 height 25
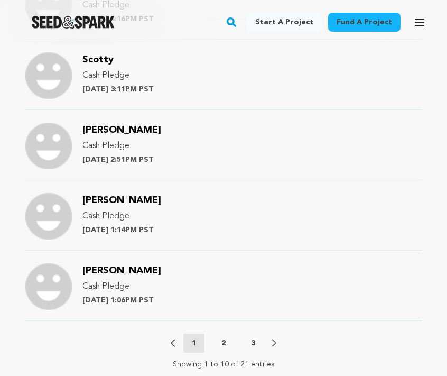
scroll to position [1233, 0]
click at [109, 129] on span "Gretchen Garman" at bounding box center [122, 130] width 79 height 10
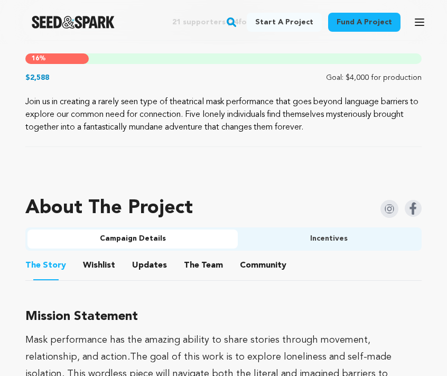
scroll to position [543, 0]
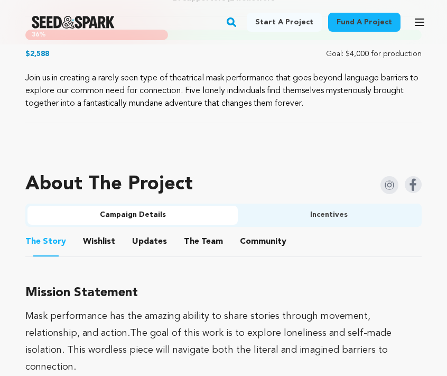
click at [251, 250] on button "Community" at bounding box center [263, 243] width 25 height 25
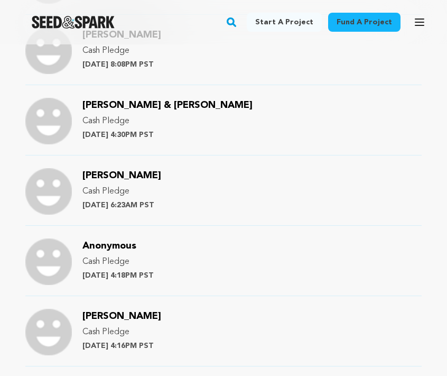
scroll to position [911, 0]
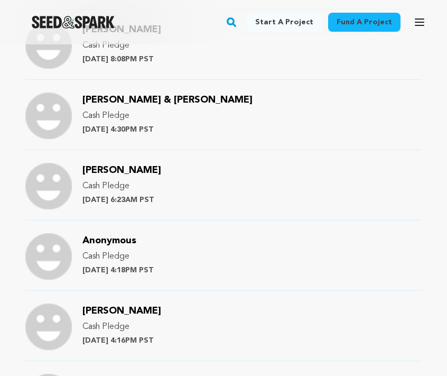
click at [136, 172] on span "Cynthia Kaufmann" at bounding box center [122, 171] width 79 height 10
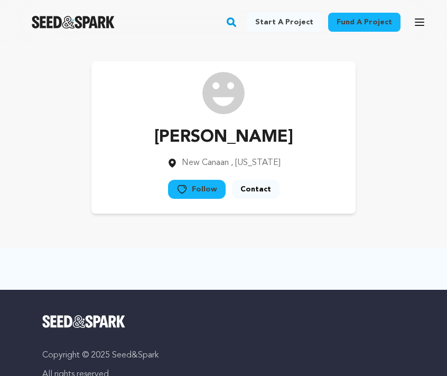
click at [241, 187] on link "Contact" at bounding box center [256, 189] width 48 height 19
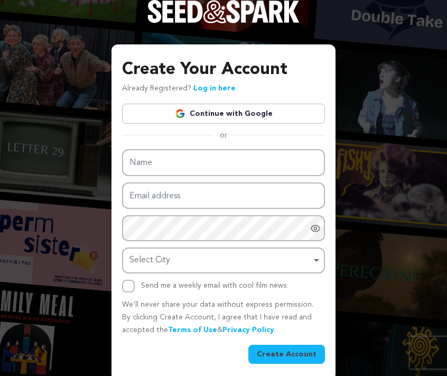
click at [243, 113] on link "Continue with Google" at bounding box center [223, 114] width 203 height 20
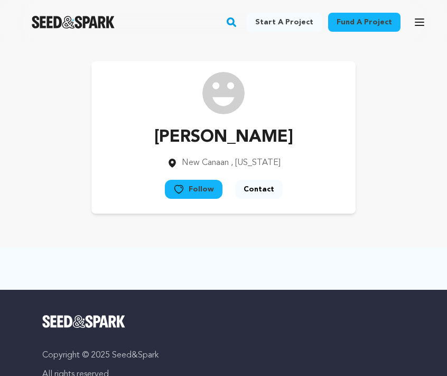
click at [264, 190] on button "Contact" at bounding box center [259, 189] width 48 height 19
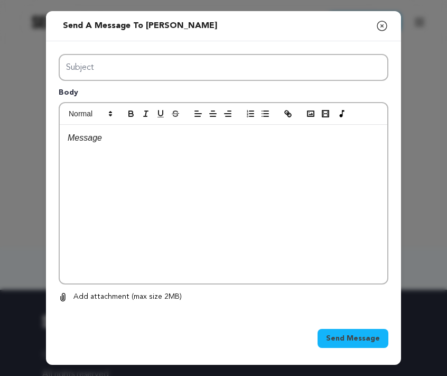
click at [421, 83] on div "Send a message to [PERSON_NAME] Close modal Subject Body 0 0 Remove" at bounding box center [223, 188] width 447 height 376
click at [382, 24] on icon "button" at bounding box center [382, 26] width 13 height 13
